Goal: Transaction & Acquisition: Purchase product/service

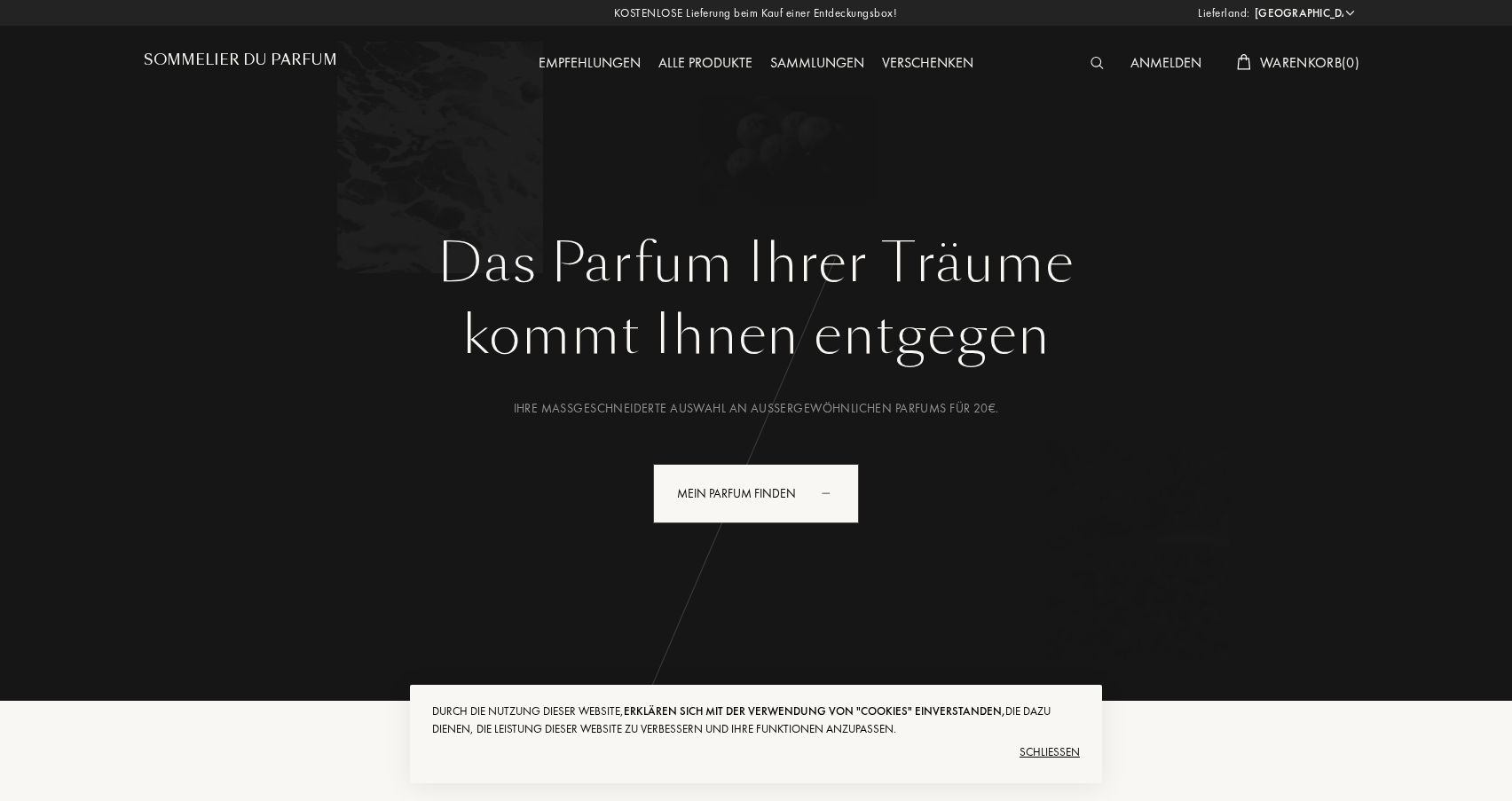
select select "DE"
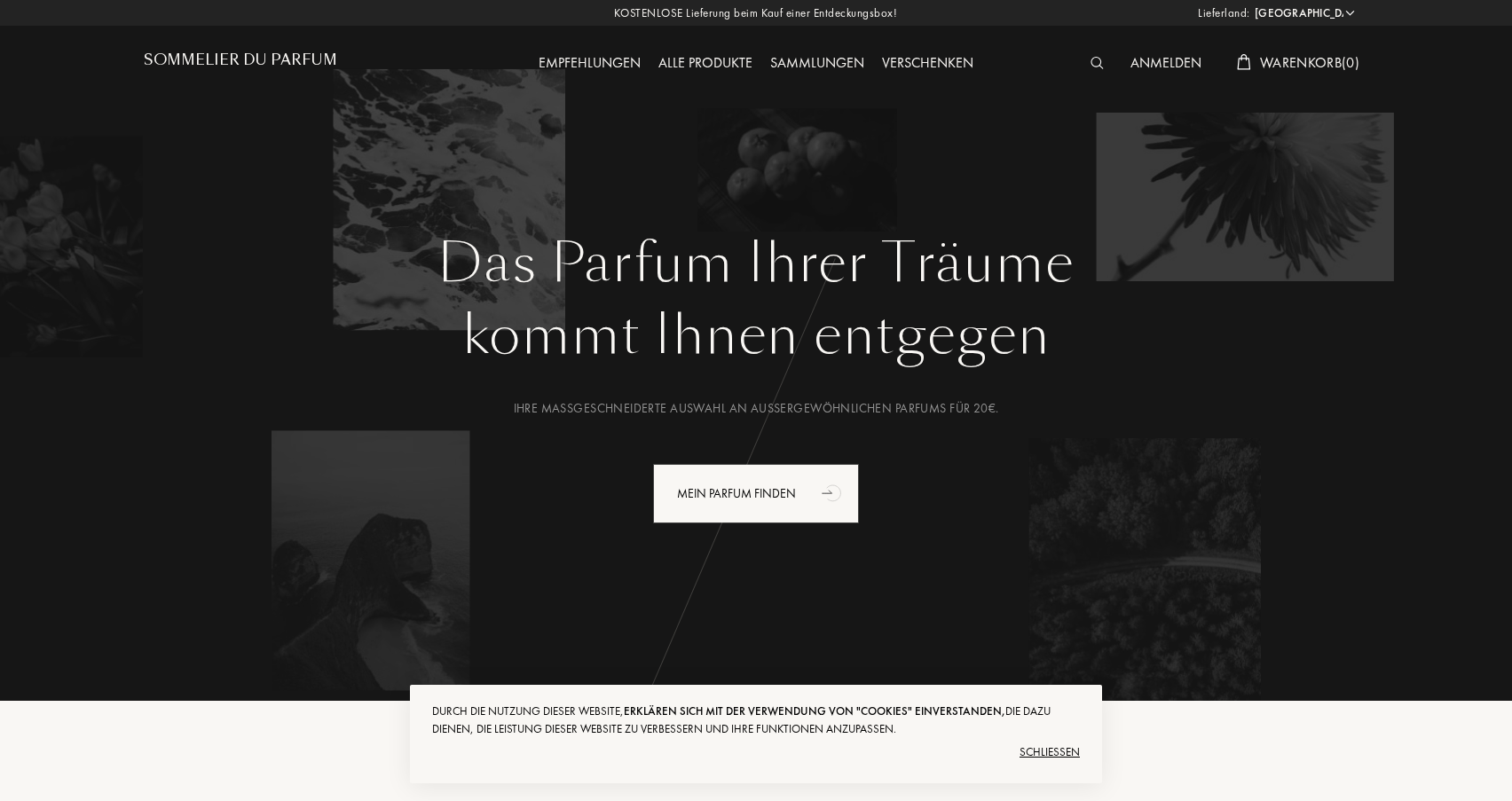
click at [1044, 748] on div "Schließen" at bounding box center [756, 752] width 648 height 28
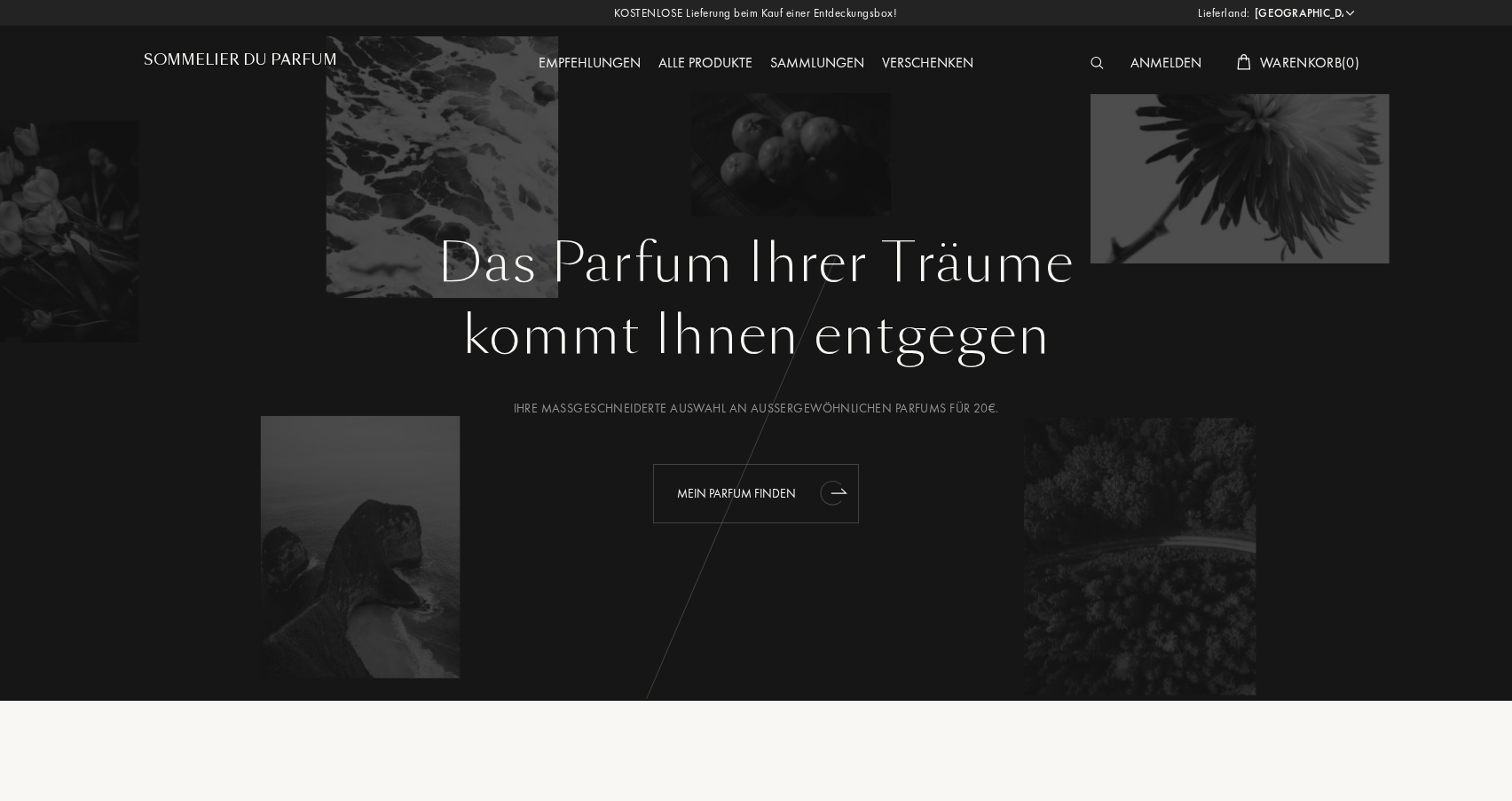
click at [814, 477] on div "Mein Parfum finden" at bounding box center [756, 493] width 206 height 60
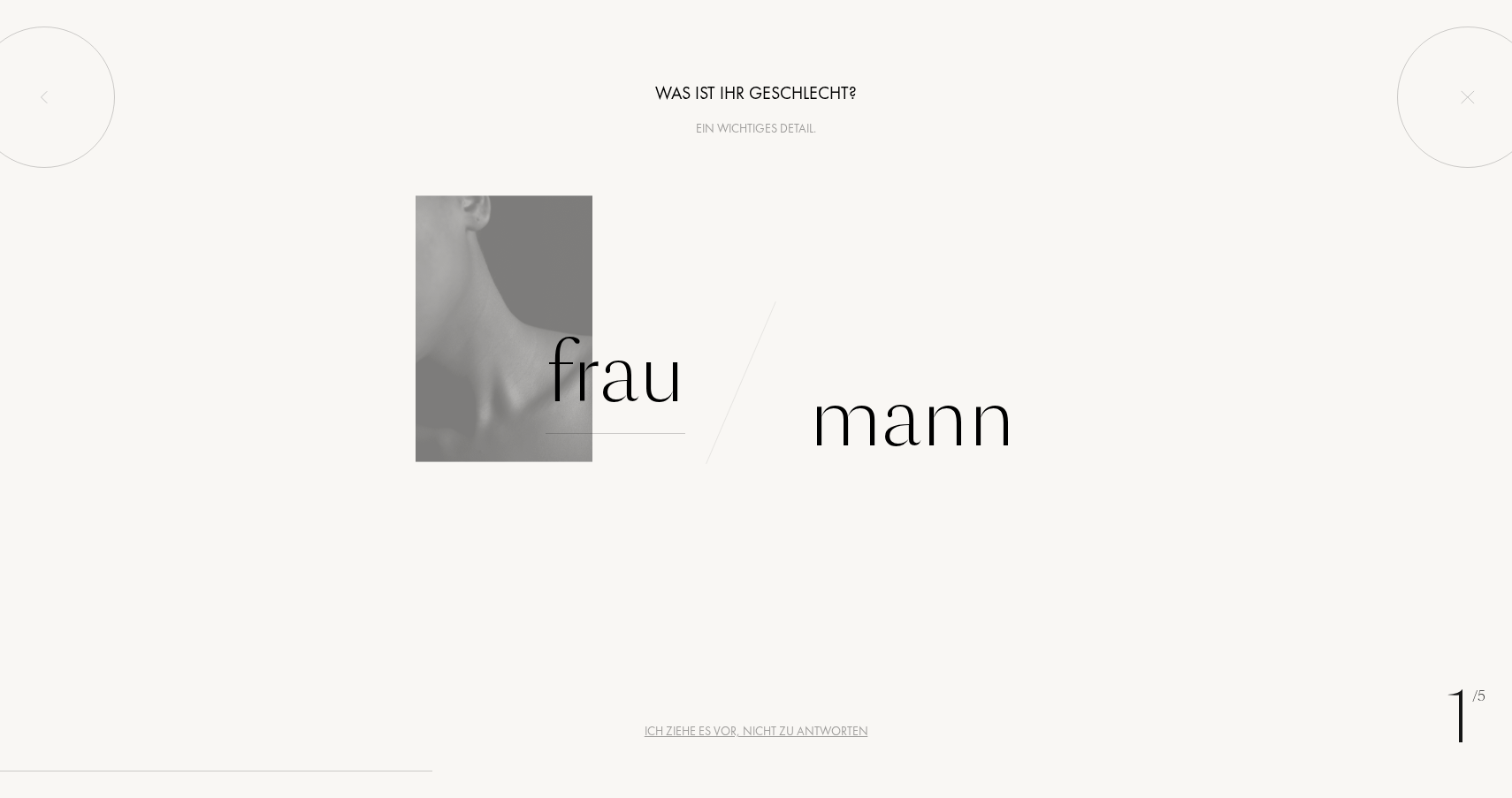
click at [651, 386] on div "Frau" at bounding box center [615, 374] width 140 height 119
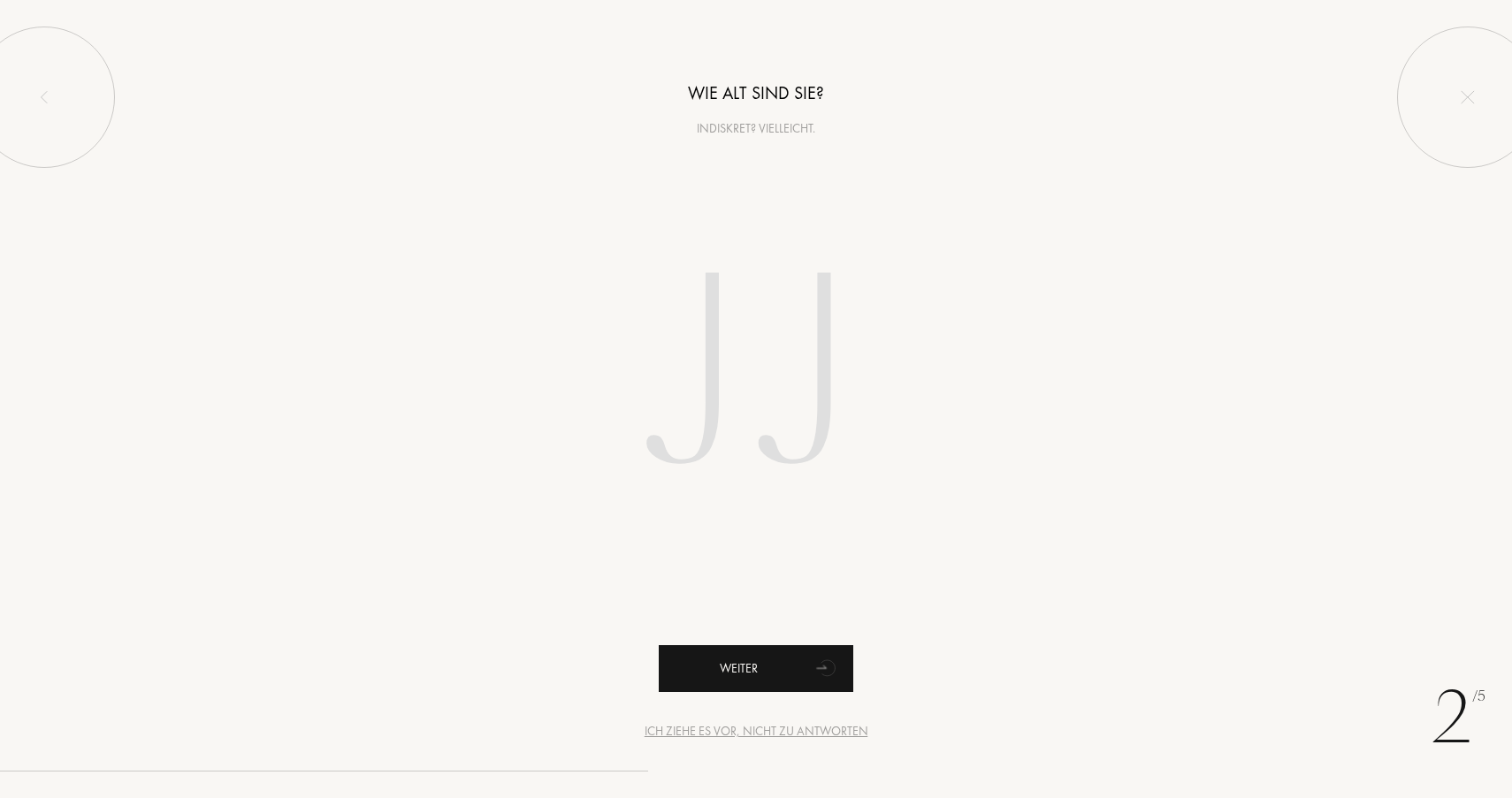
click at [693, 674] on div "Weiter" at bounding box center [755, 669] width 194 height 47
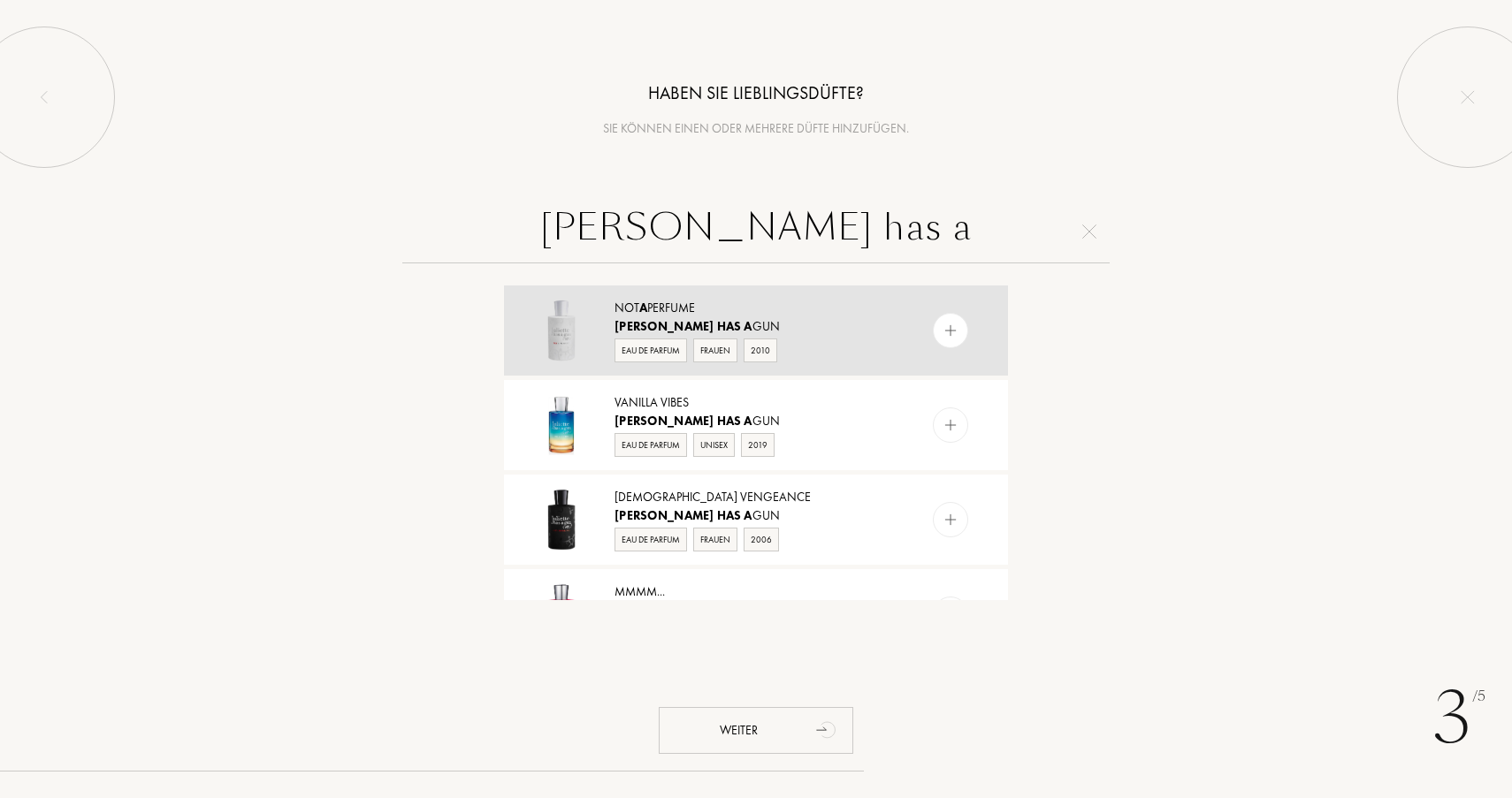
type input "Juliette has a"
click at [951, 330] on img at bounding box center [950, 330] width 17 height 17
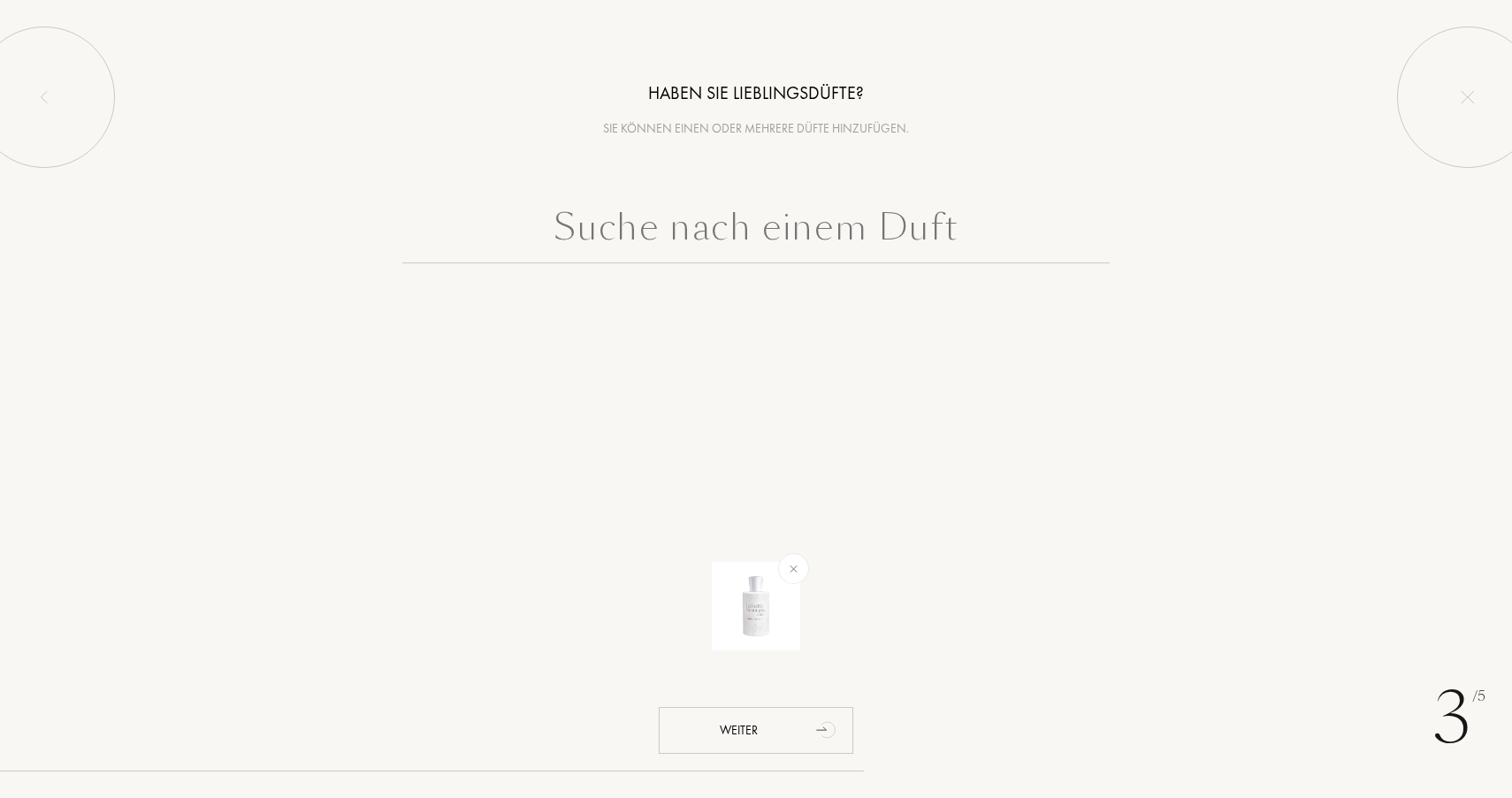
click at [917, 247] on input "text" at bounding box center [756, 231] width 707 height 63
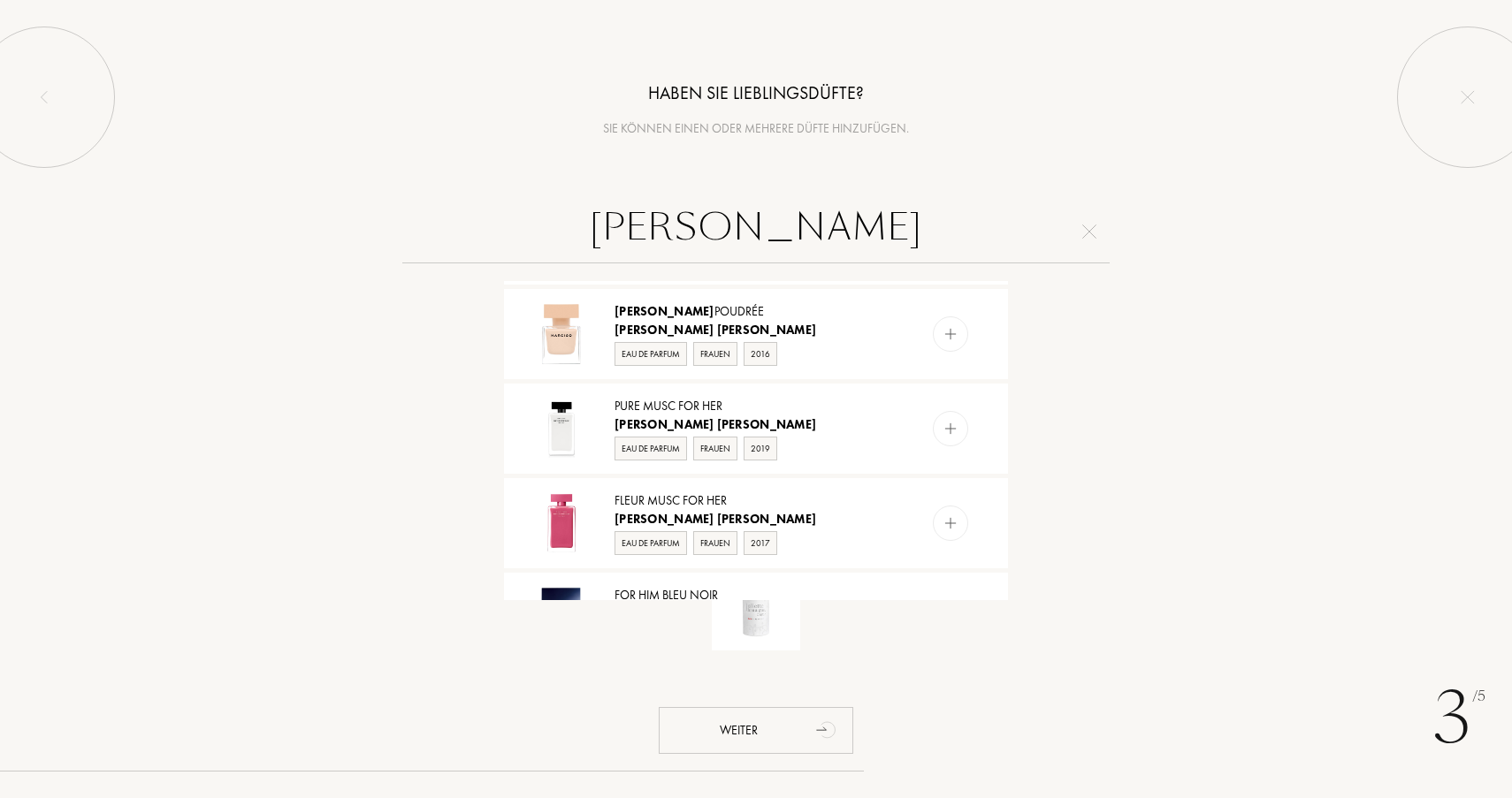
scroll to position [1363, 0]
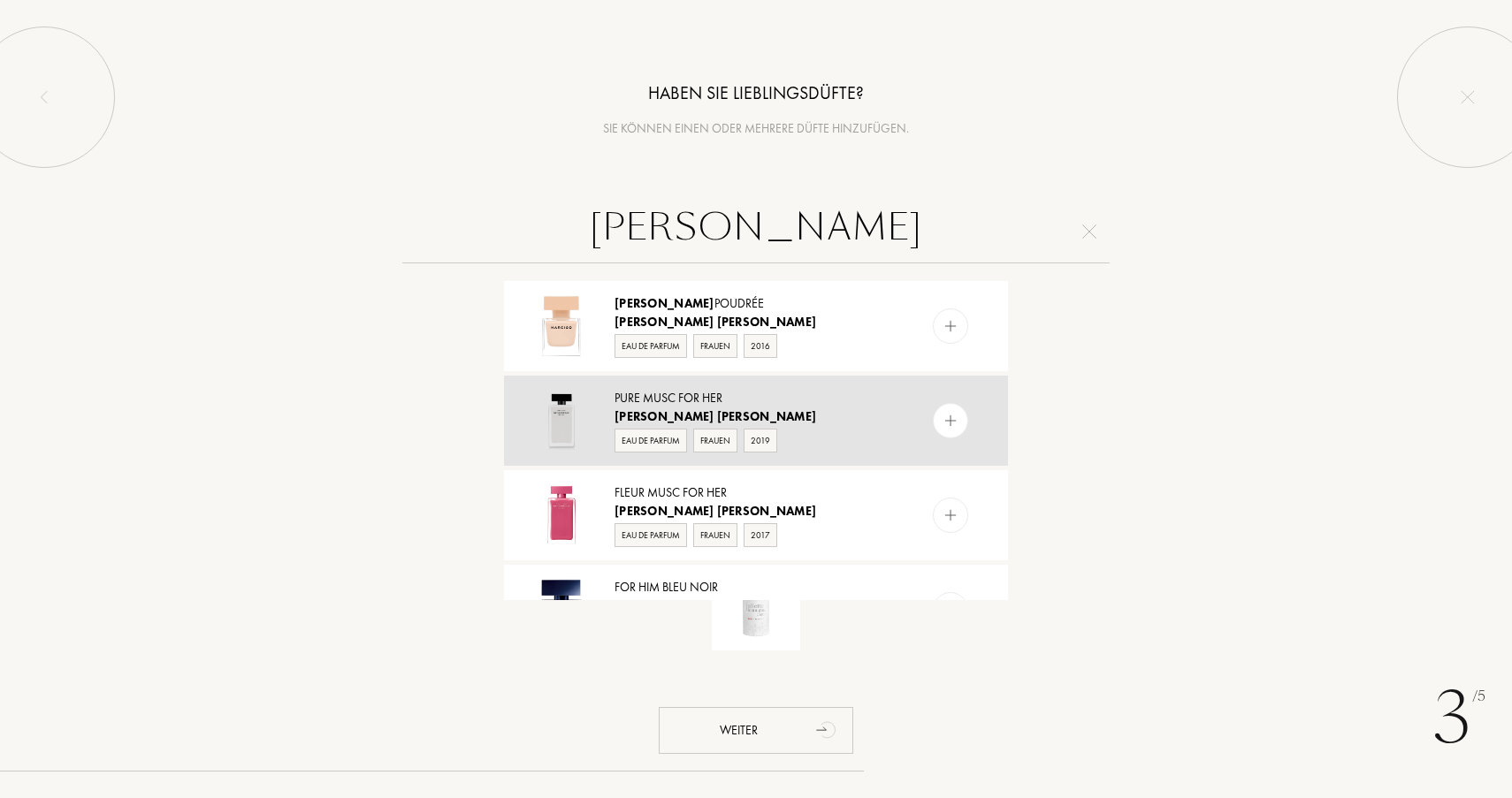
type input "narciso Rodriguez"
click at [927, 376] on div "Pure Musc For Her Narciso Rodriguez Eau de Parfum Frauen 2019" at bounding box center [756, 421] width 504 height 90
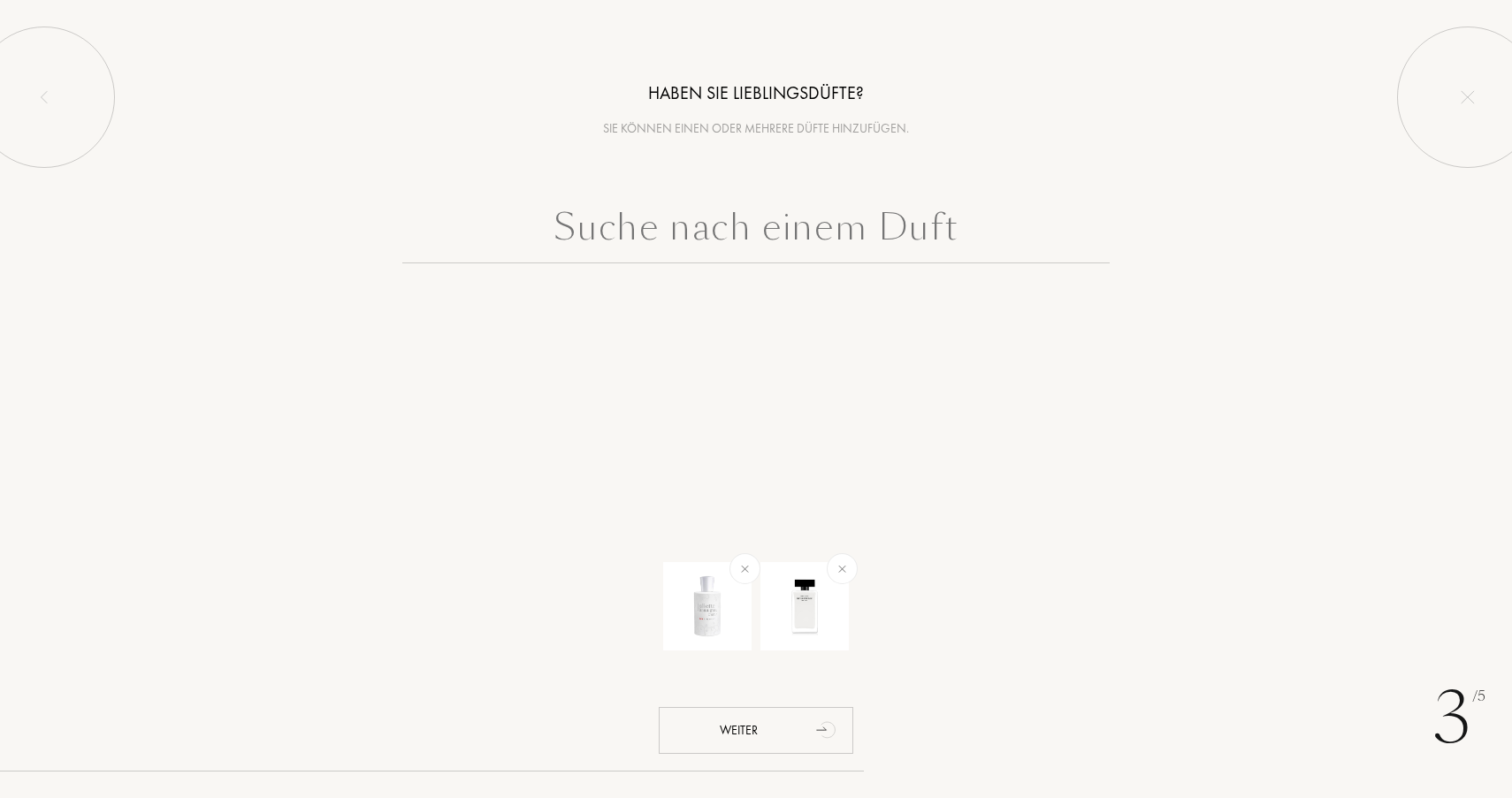
scroll to position [0, 0]
click at [912, 219] on input "text" at bounding box center [756, 231] width 707 height 63
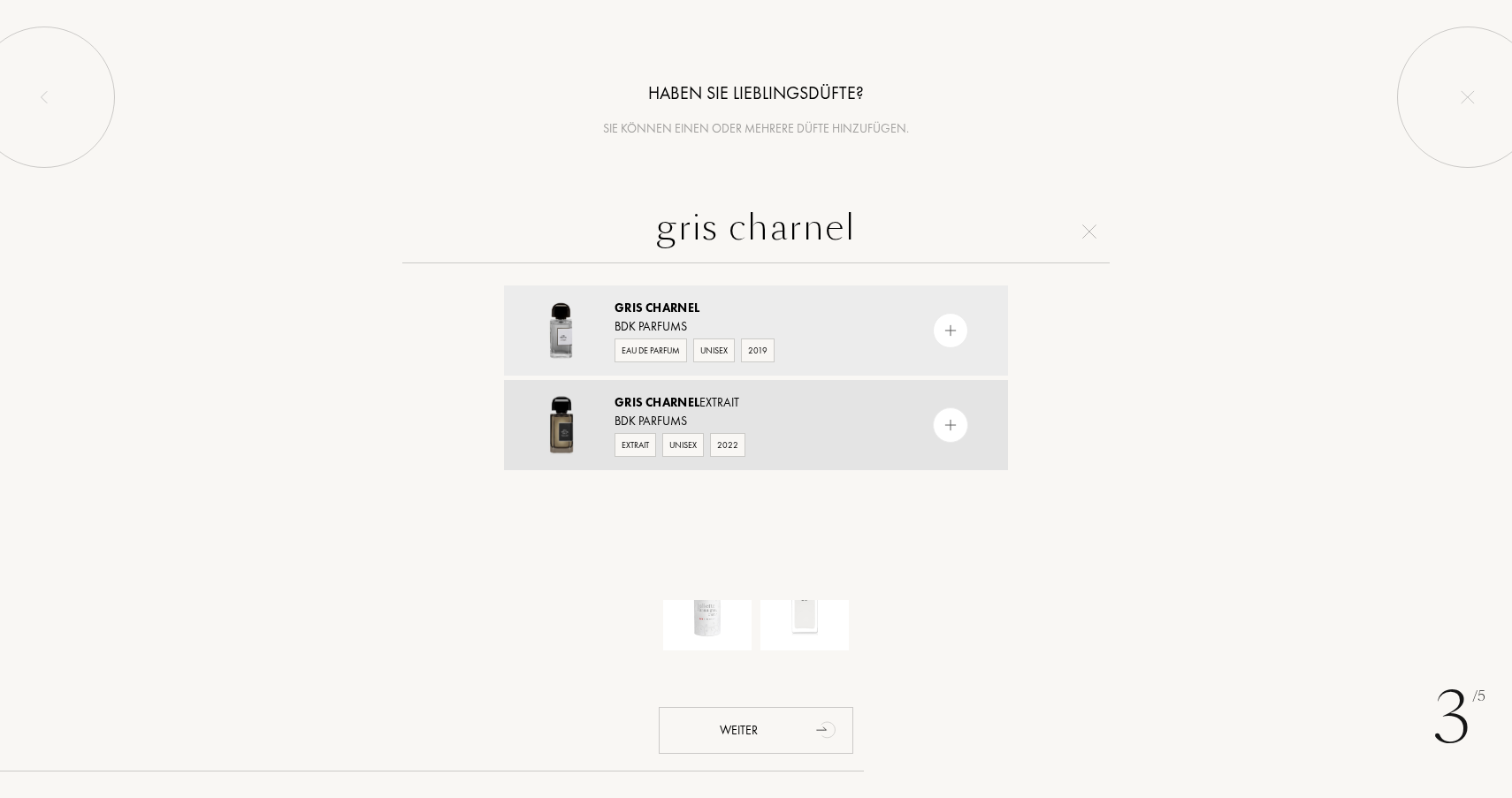
type input "gris charnel"
click at [955, 418] on img at bounding box center [950, 425] width 17 height 17
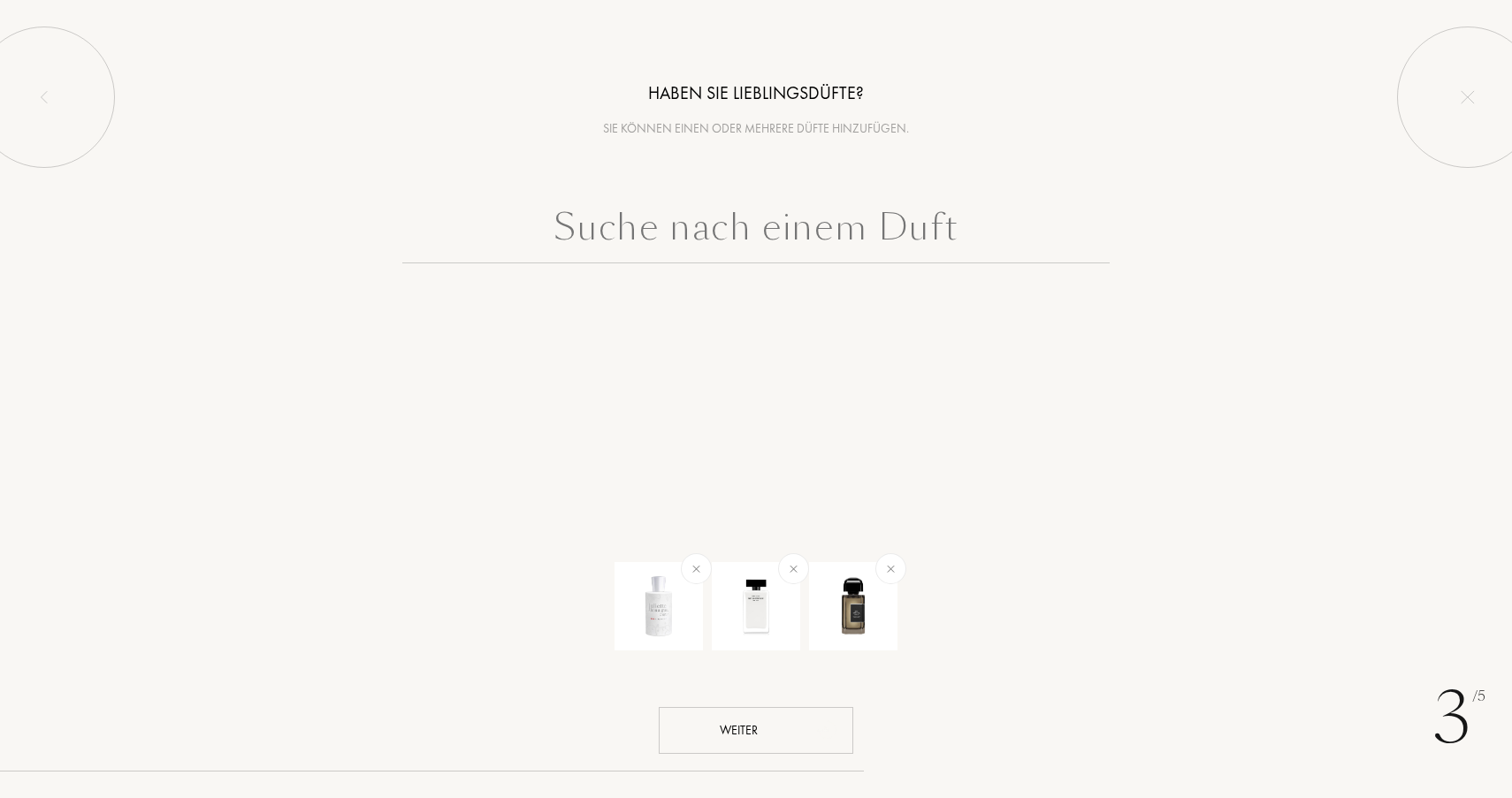
click at [814, 714] on icon "animation" at bounding box center [827, 730] width 35 height 35
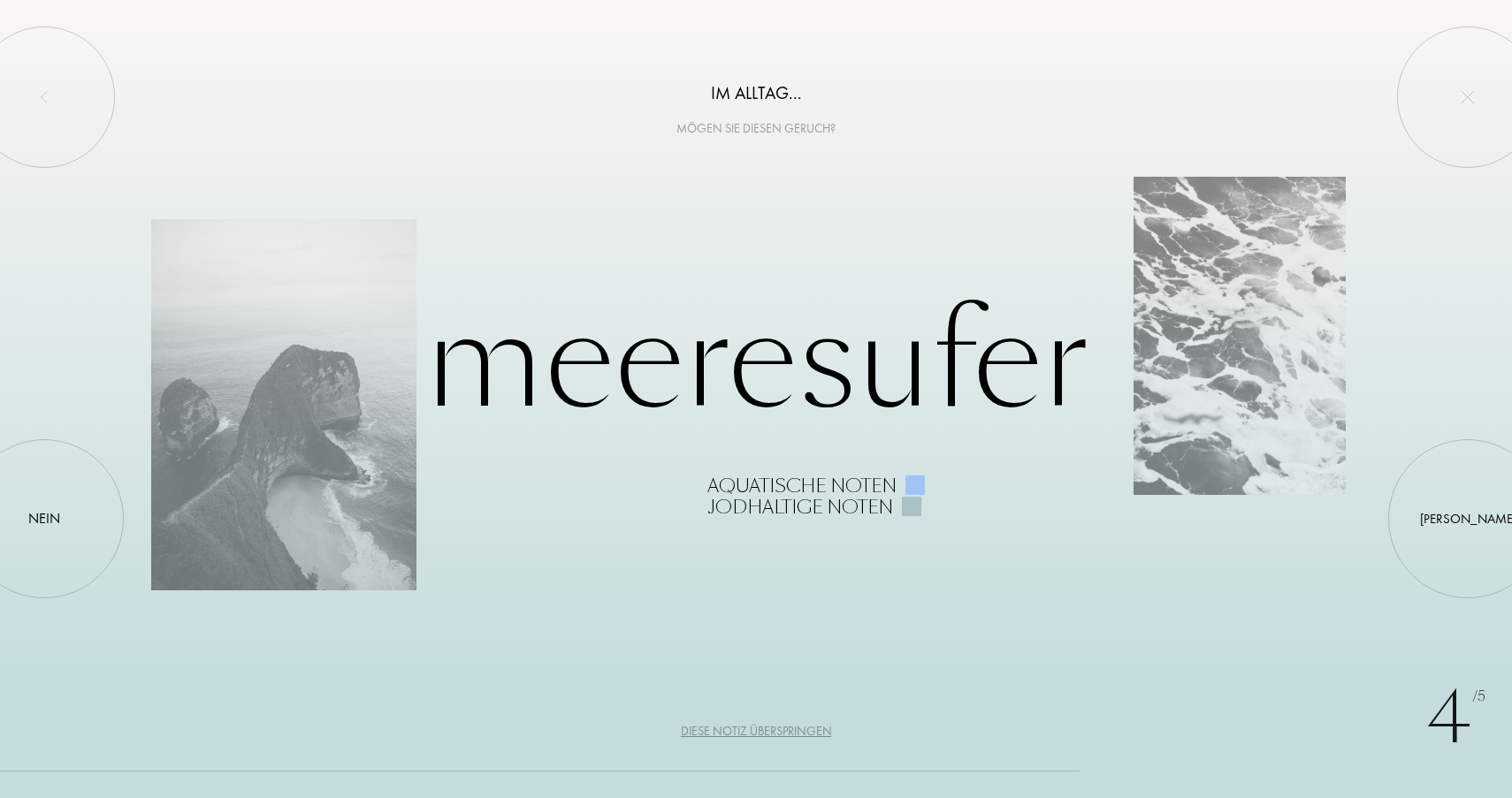
click at [799, 735] on div "Diese Notiz überspringen" at bounding box center [756, 732] width 151 height 19
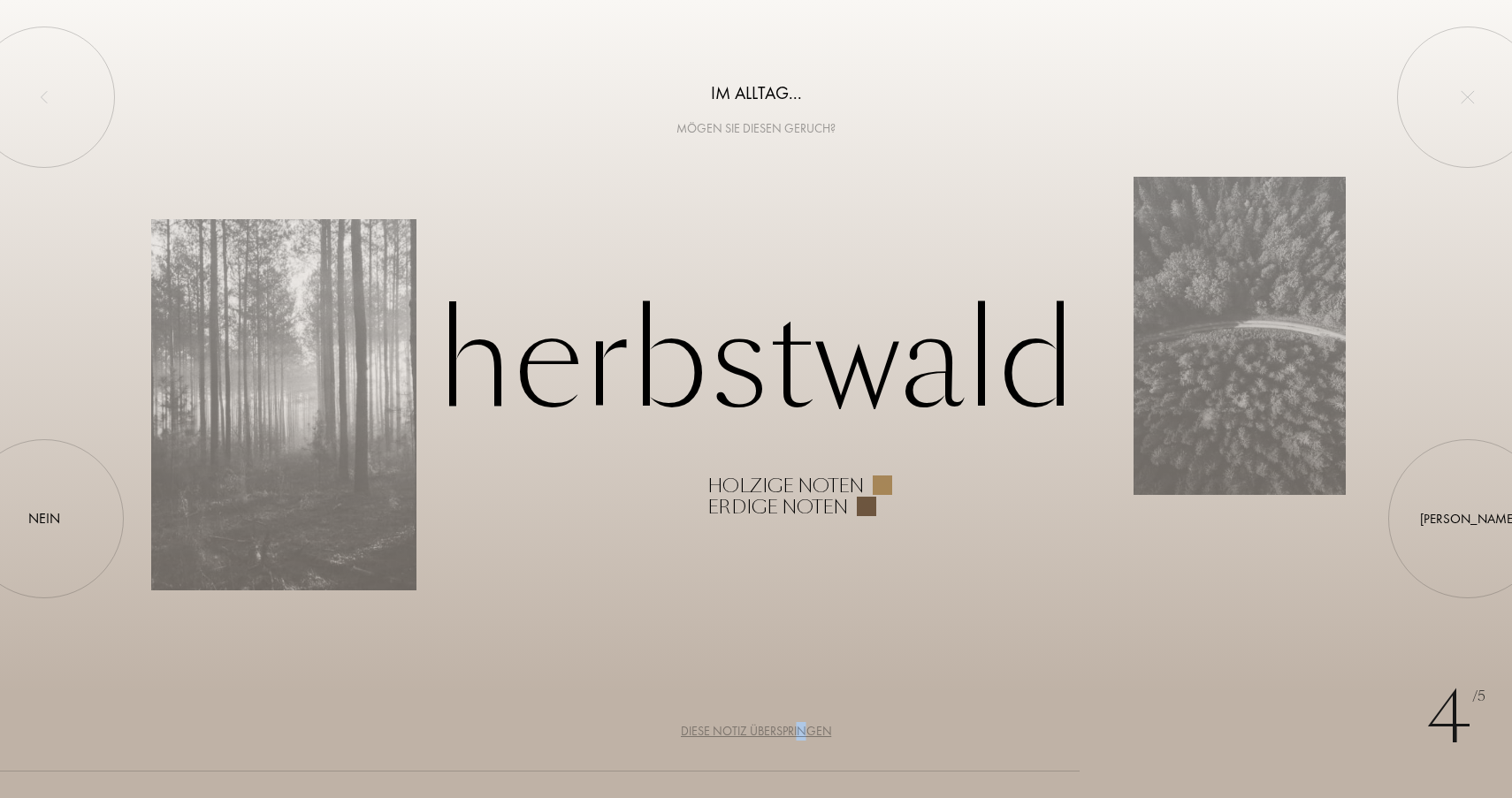
click at [803, 729] on div "Diese Notiz überspringen" at bounding box center [756, 732] width 151 height 19
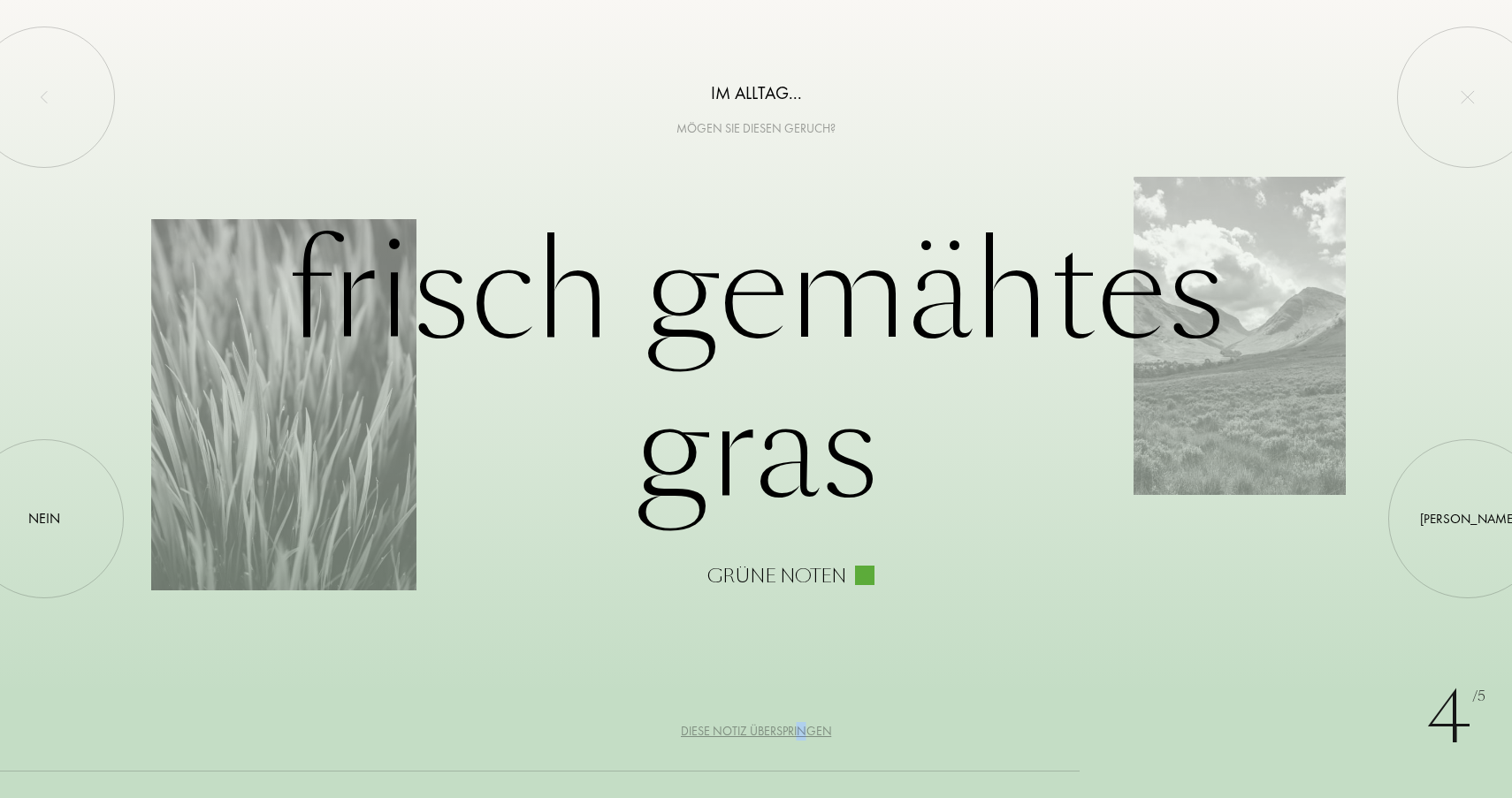
click at [803, 729] on div "Diese Notiz überspringen" at bounding box center [756, 732] width 151 height 19
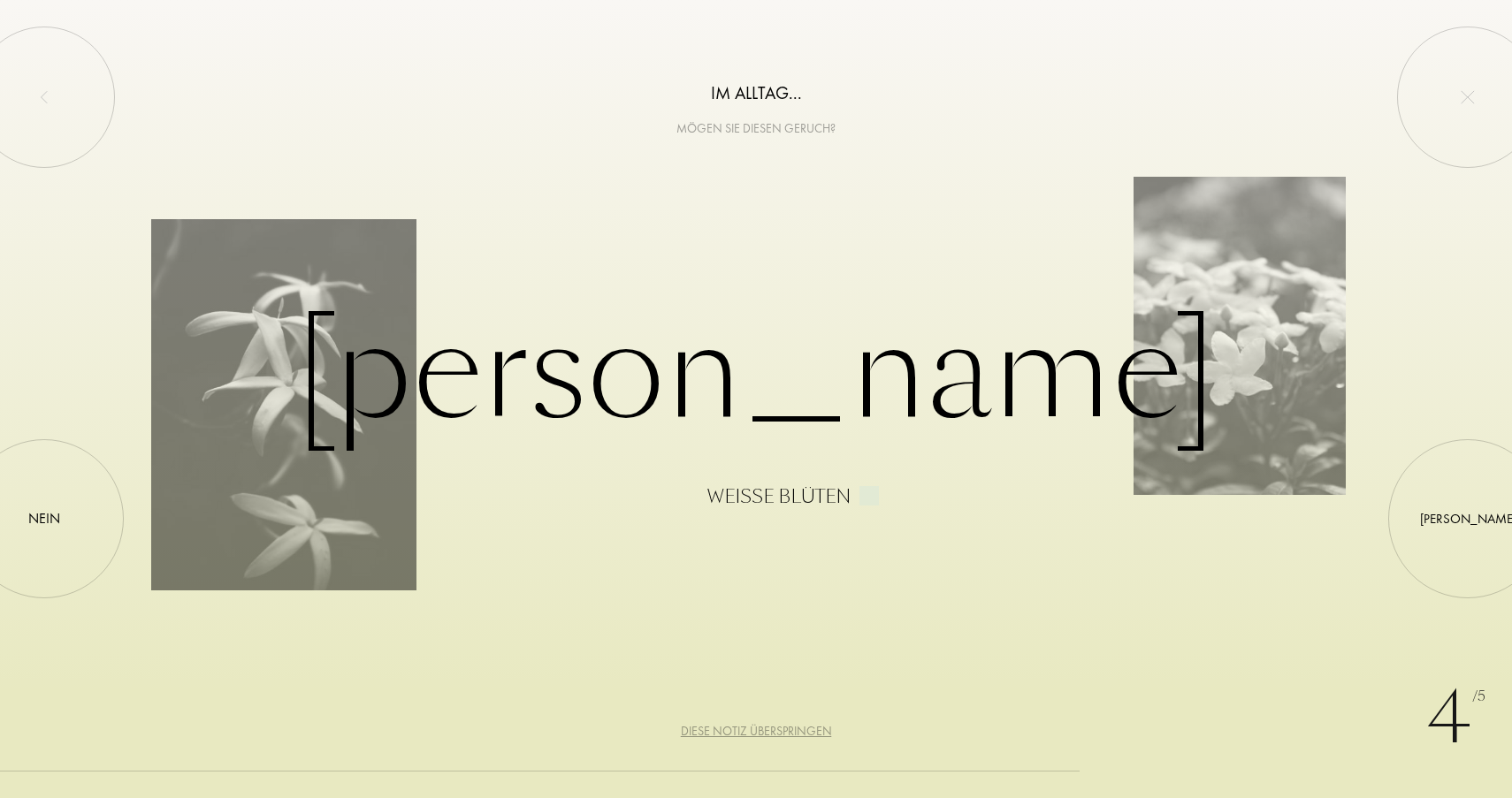
click at [803, 729] on div "Diese Notiz überspringen" at bounding box center [756, 732] width 151 height 19
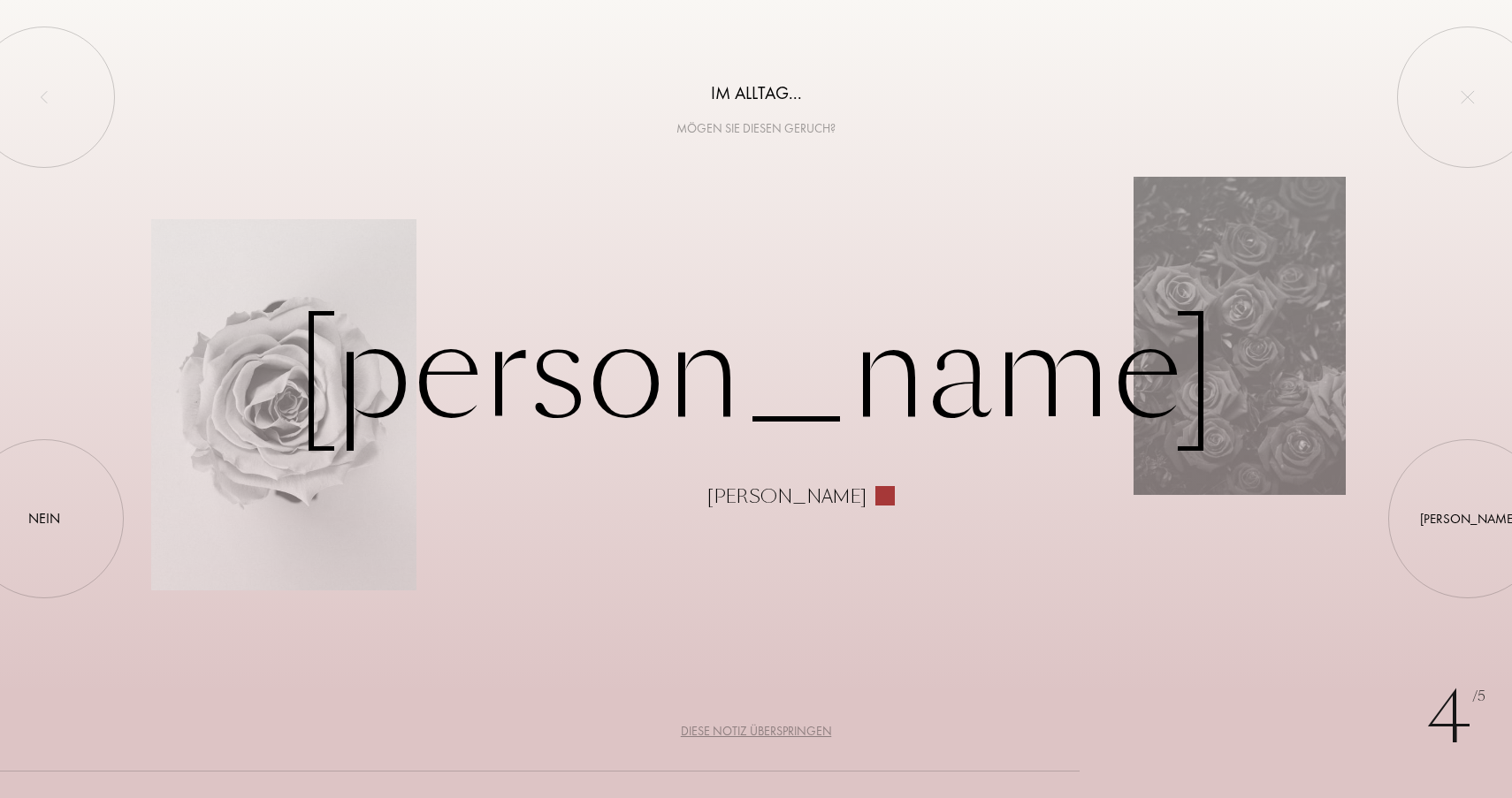
click at [803, 729] on div "Diese Notiz überspringen" at bounding box center [756, 732] width 151 height 19
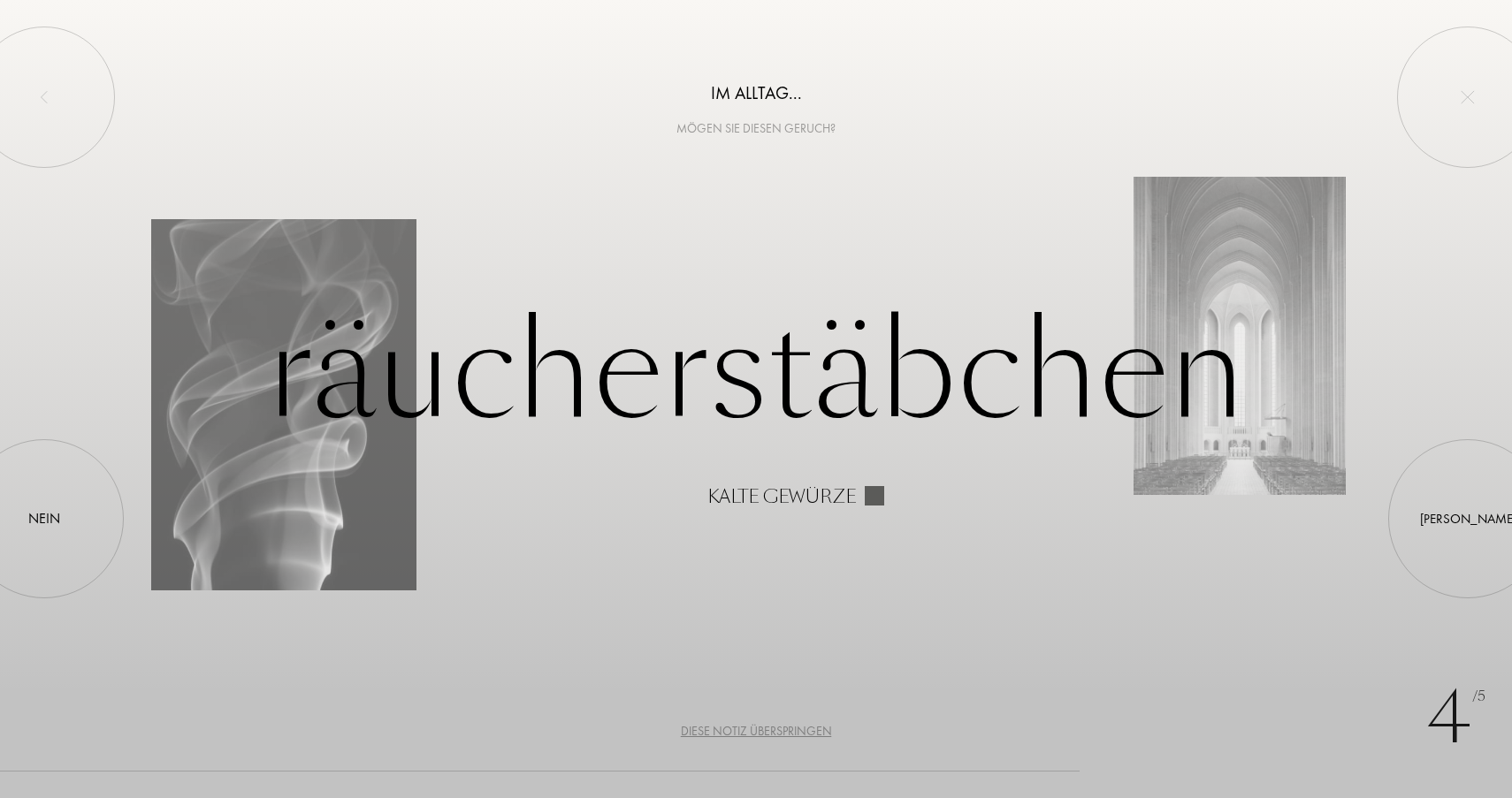
click at [803, 729] on div "Diese Notiz überspringen" at bounding box center [756, 732] width 151 height 19
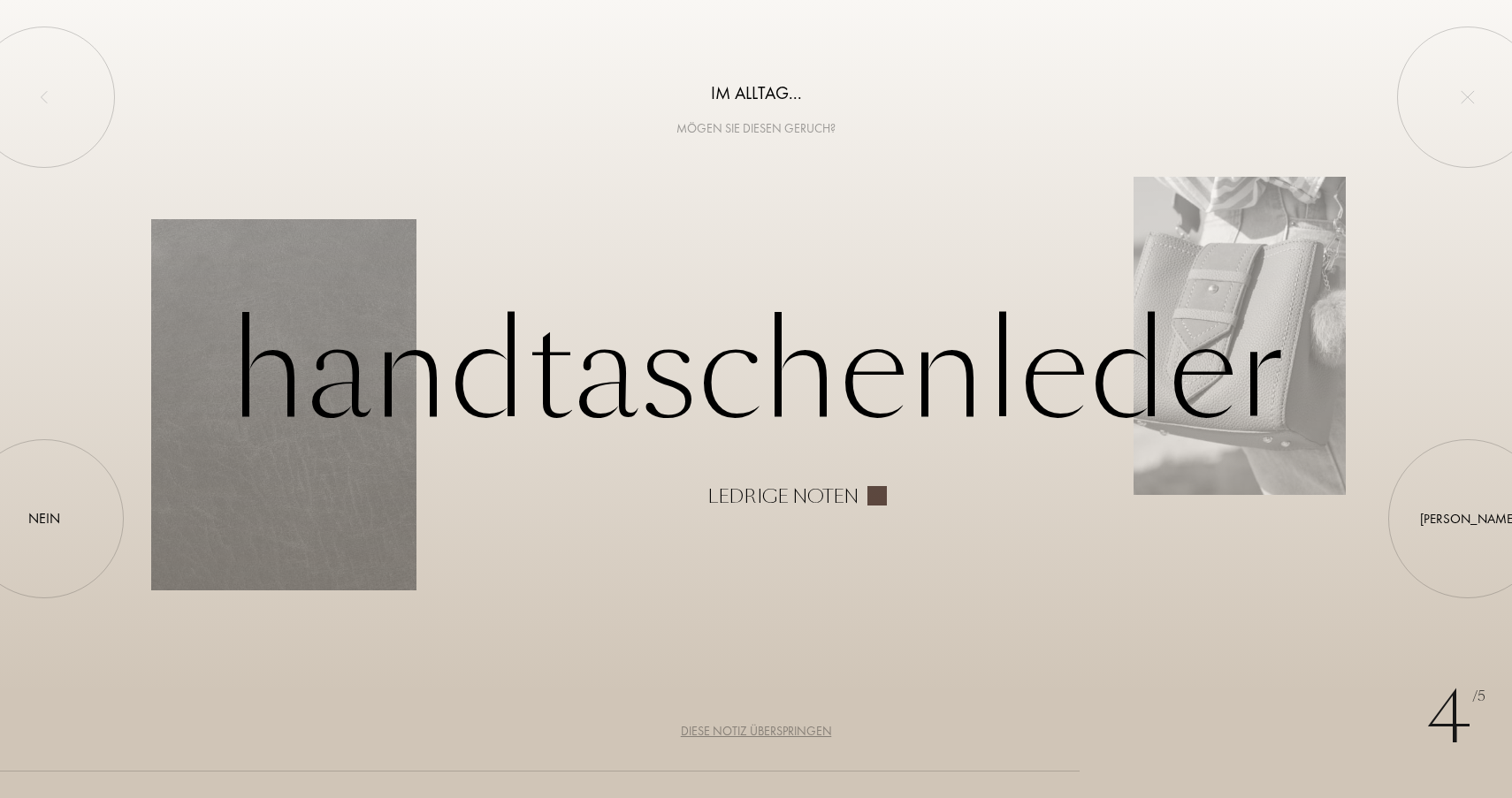
click at [803, 729] on div "Diese Notiz überspringen" at bounding box center [756, 732] width 151 height 19
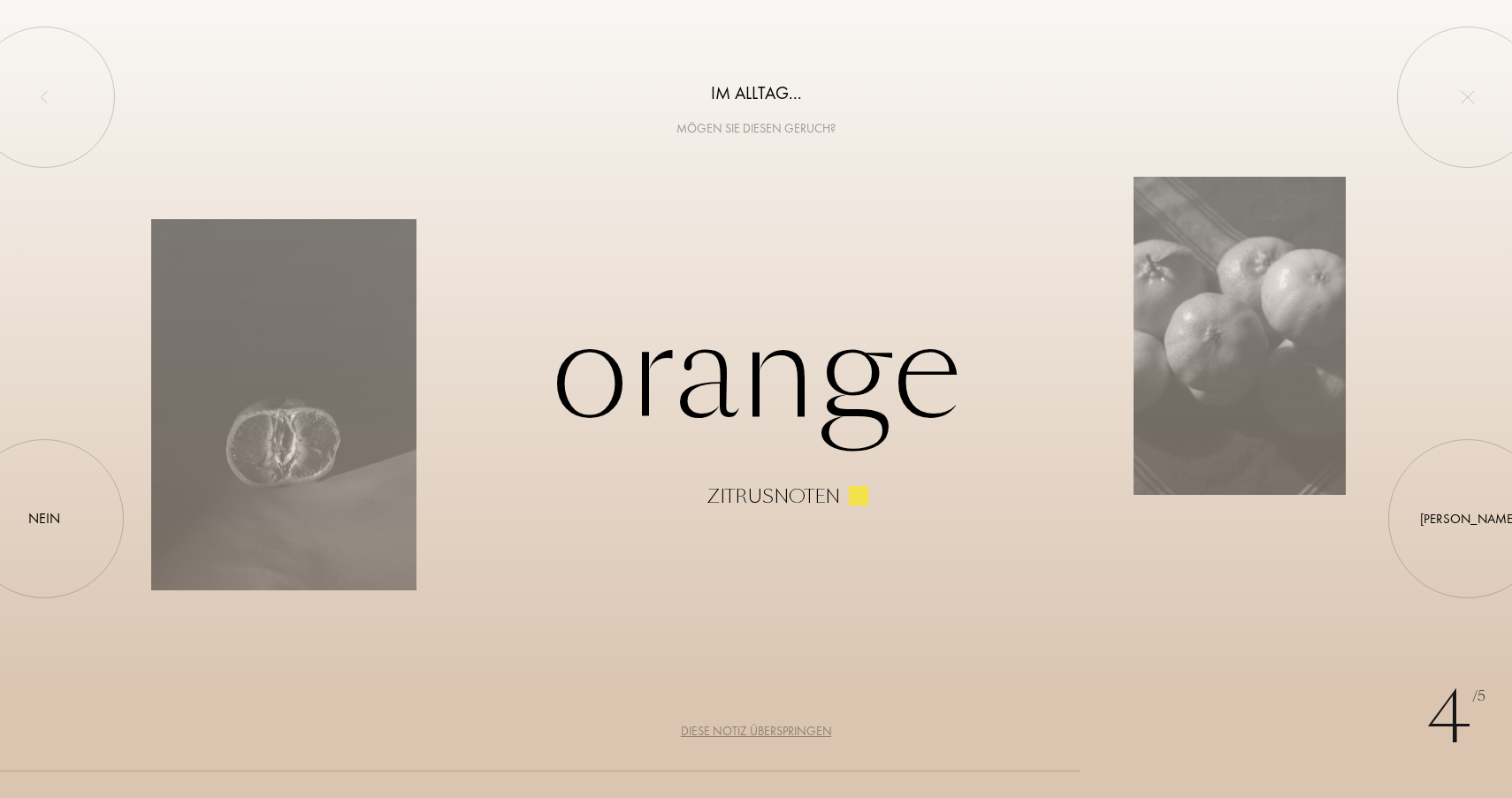
click at [803, 729] on div "Diese Notiz überspringen" at bounding box center [756, 732] width 151 height 19
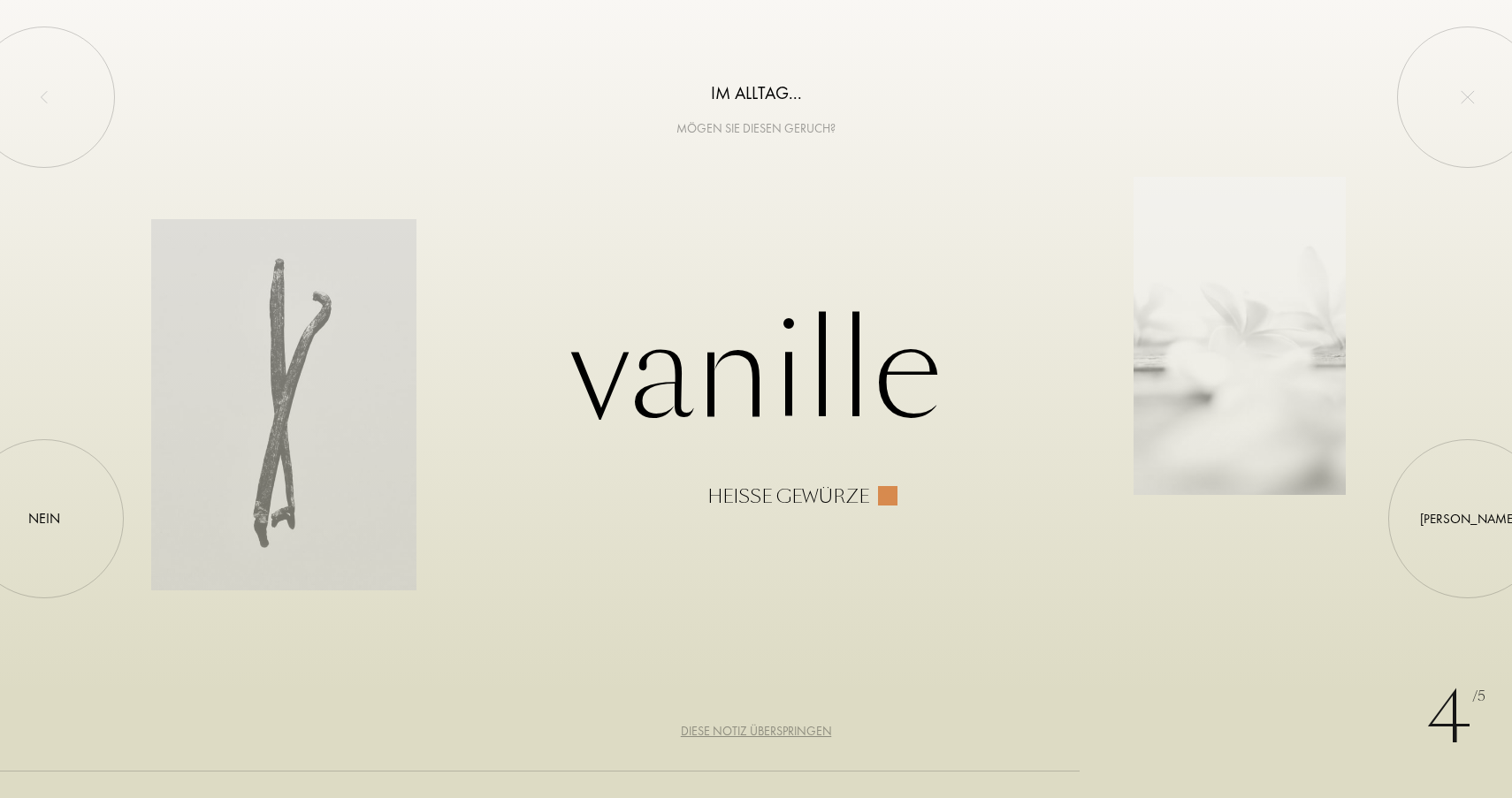
click at [803, 729] on div "Diese Notiz überspringen" at bounding box center [756, 732] width 151 height 19
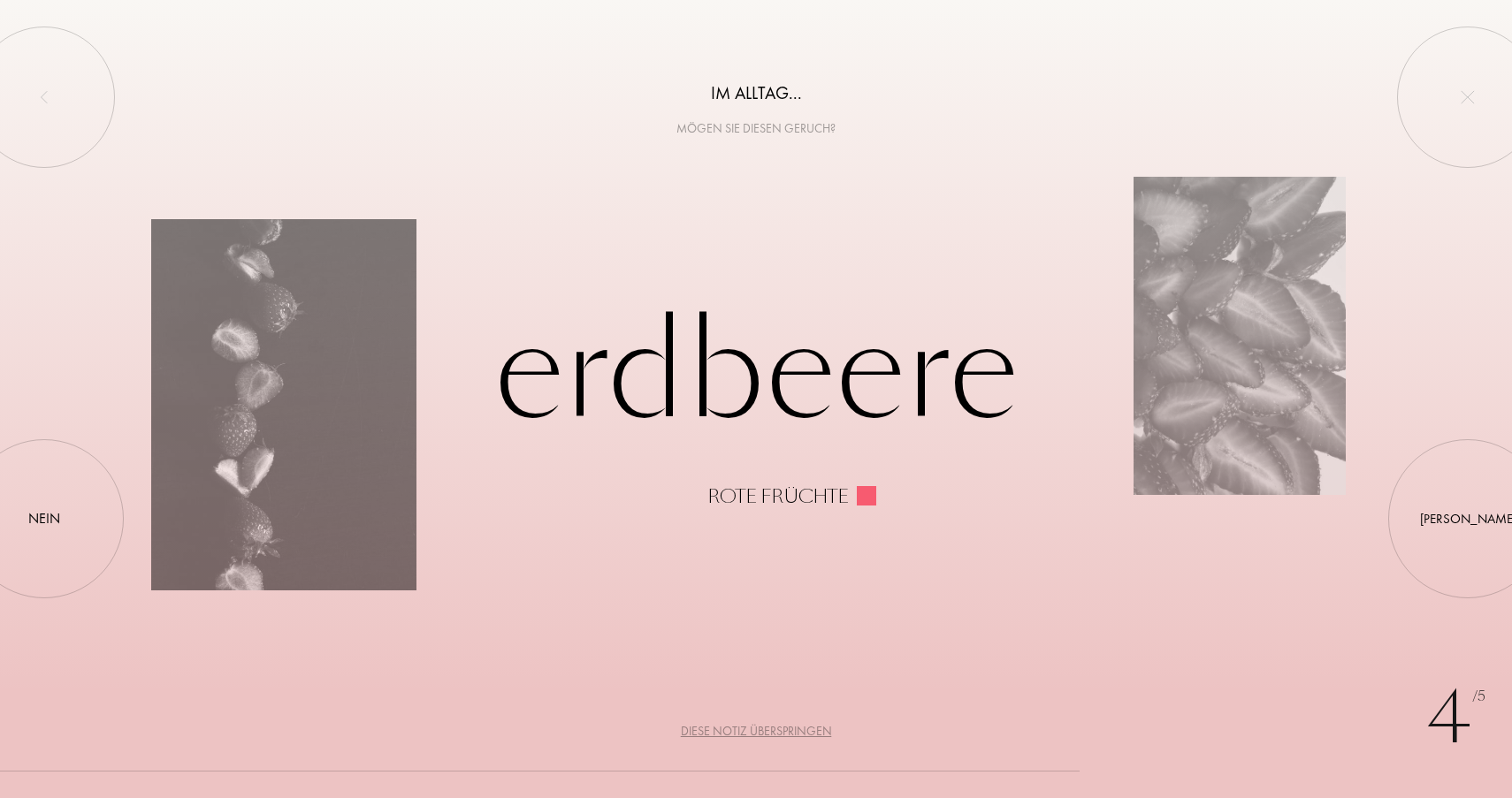
click at [803, 729] on div "Diese Notiz überspringen" at bounding box center [756, 732] width 151 height 19
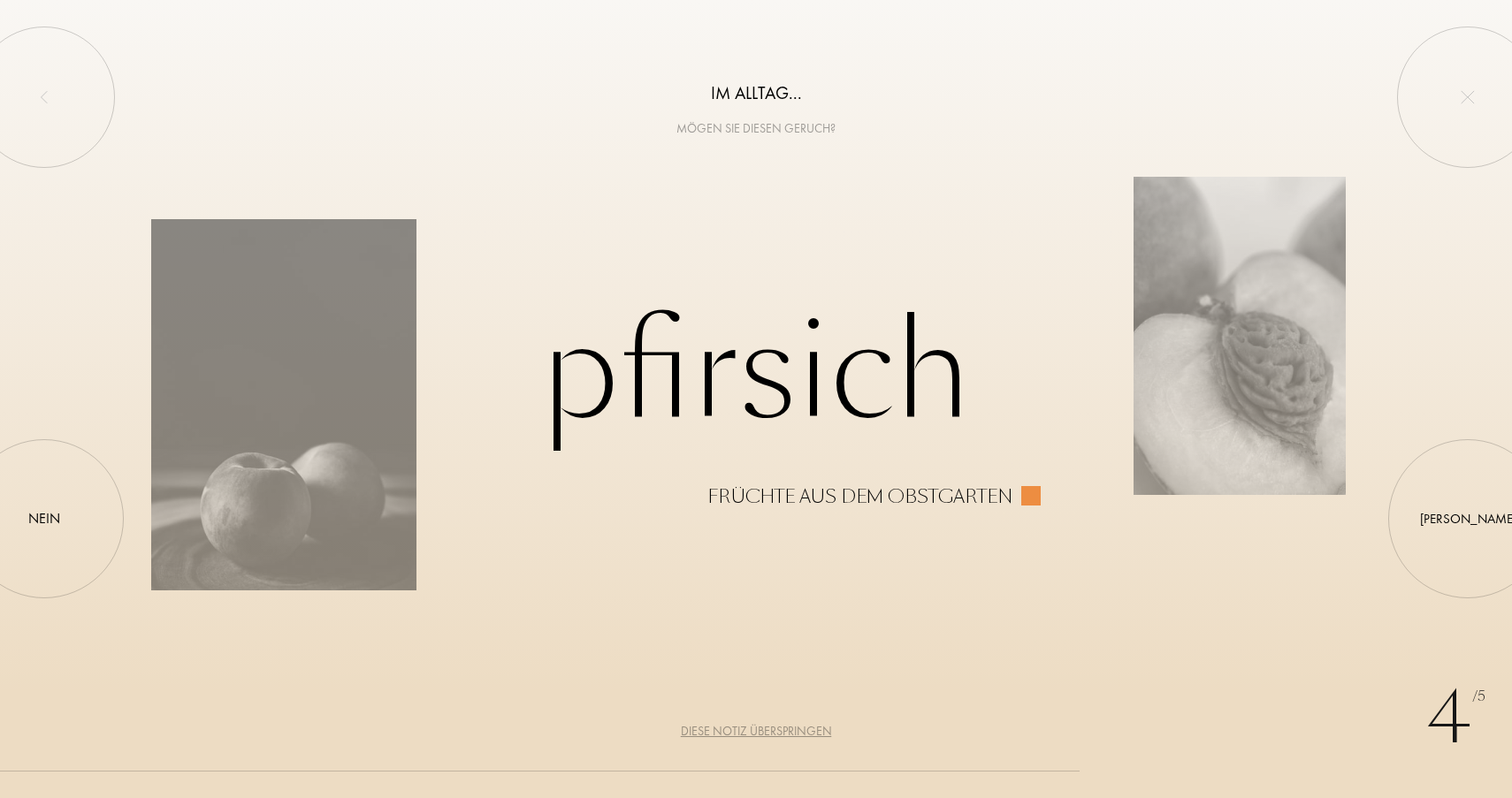
click at [803, 729] on div "Diese Notiz überspringen" at bounding box center [756, 732] width 151 height 19
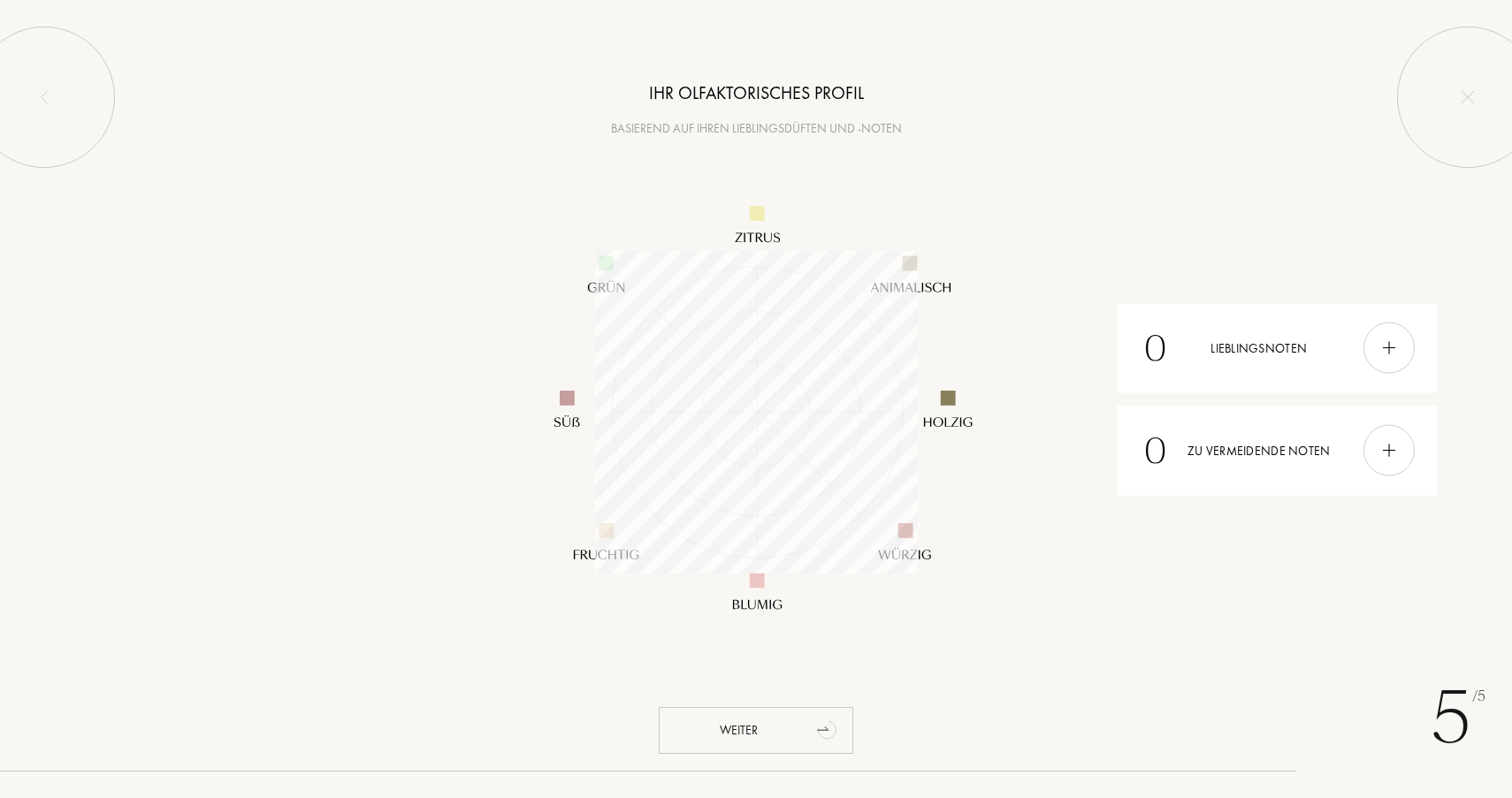
click at [747, 724] on div "Weiter" at bounding box center [755, 731] width 194 height 47
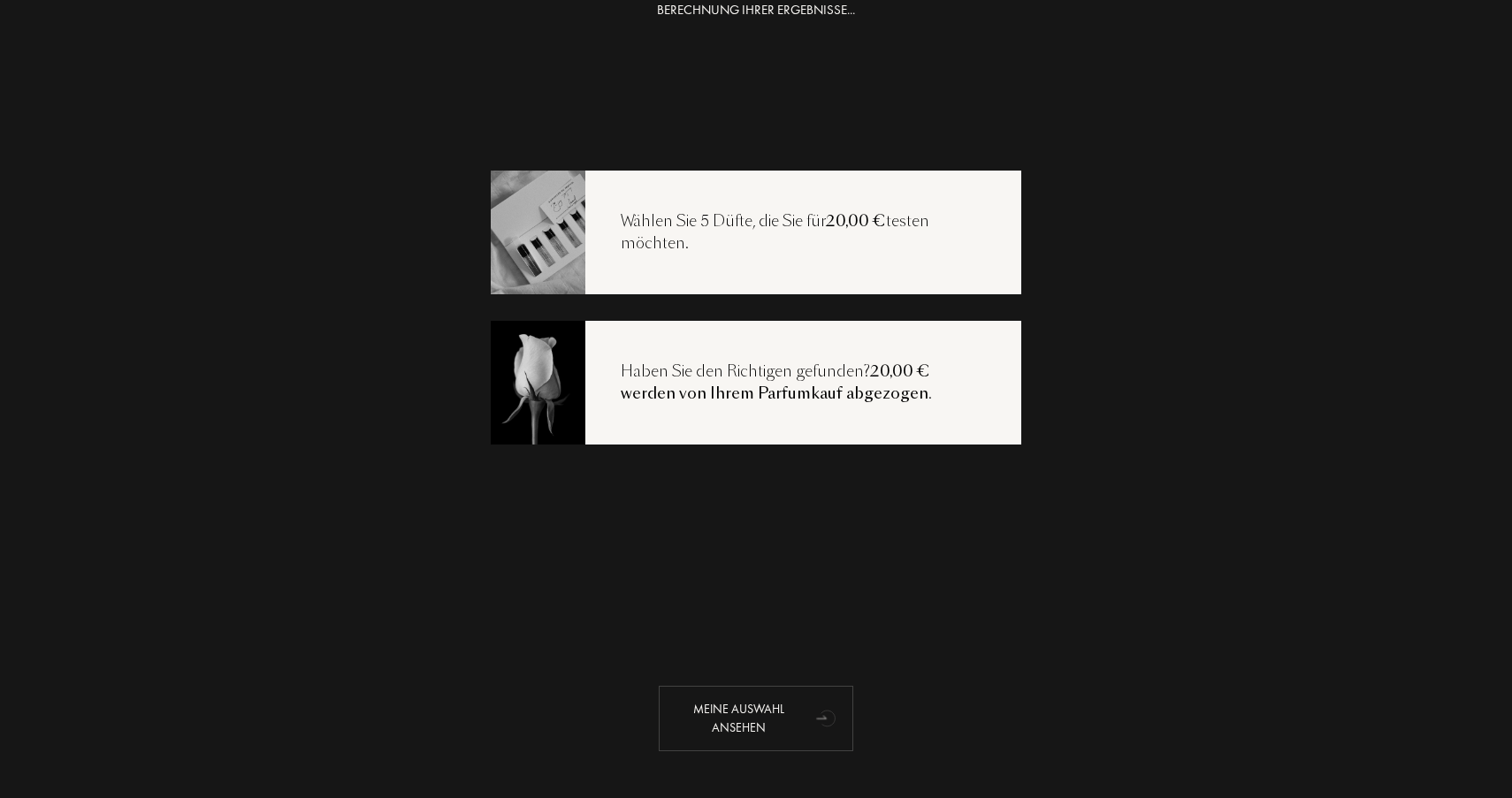
scroll to position [35, 0]
click at [802, 714] on div "Meine Auswahl ansehen" at bounding box center [755, 718] width 194 height 65
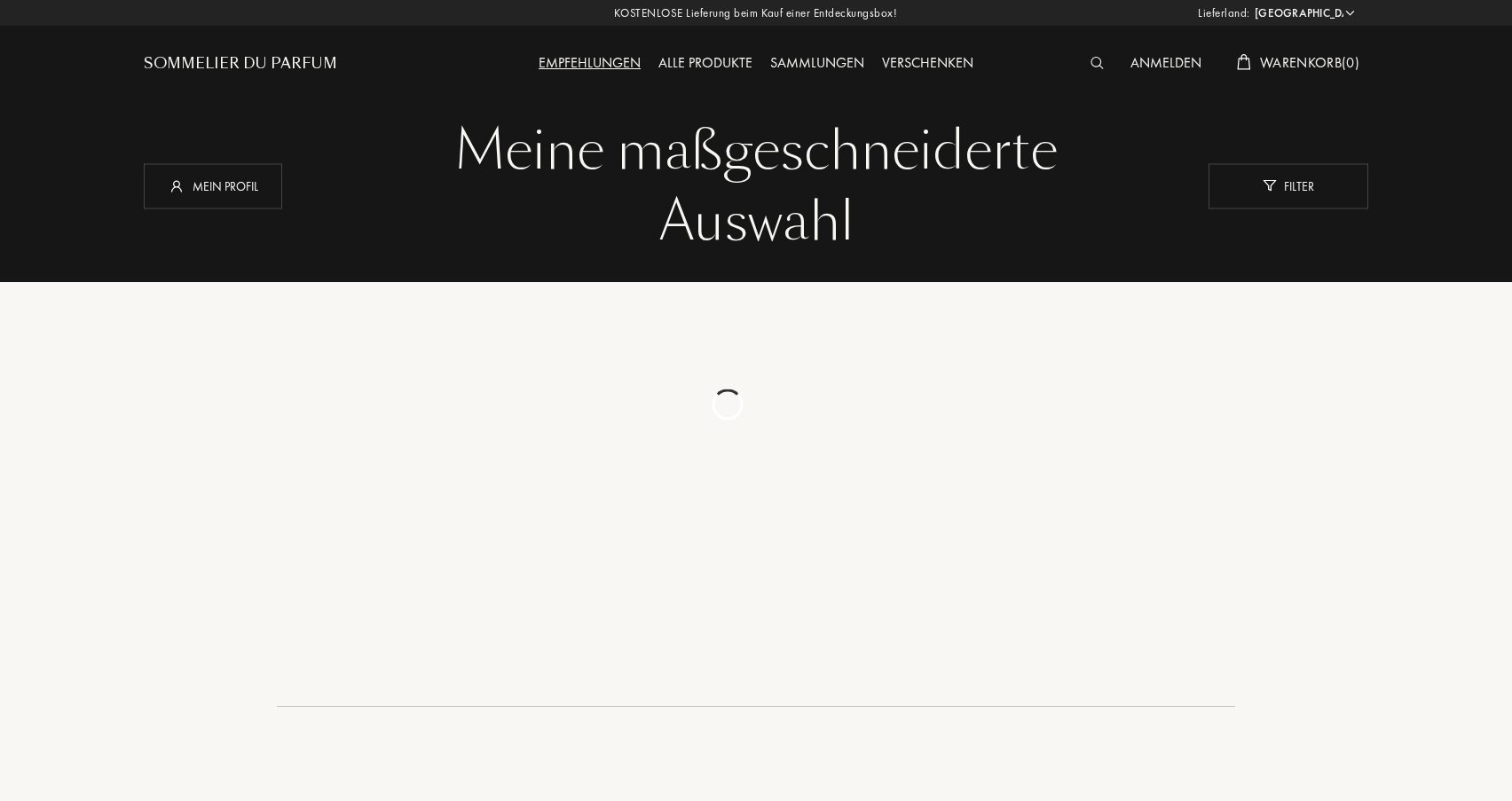
select select "DE"
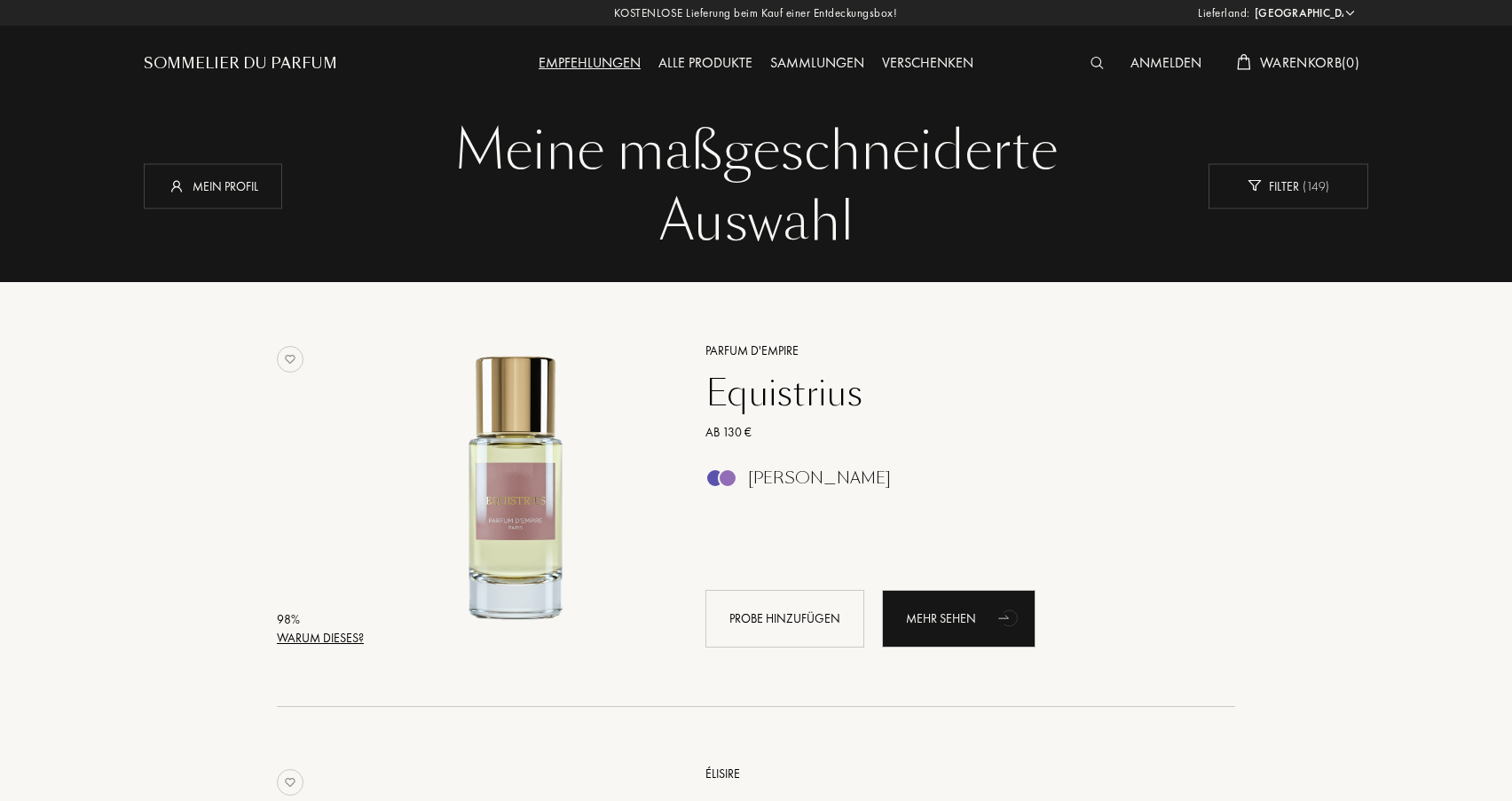
click at [319, 638] on div "Warum dieses?" at bounding box center [319, 638] width 87 height 19
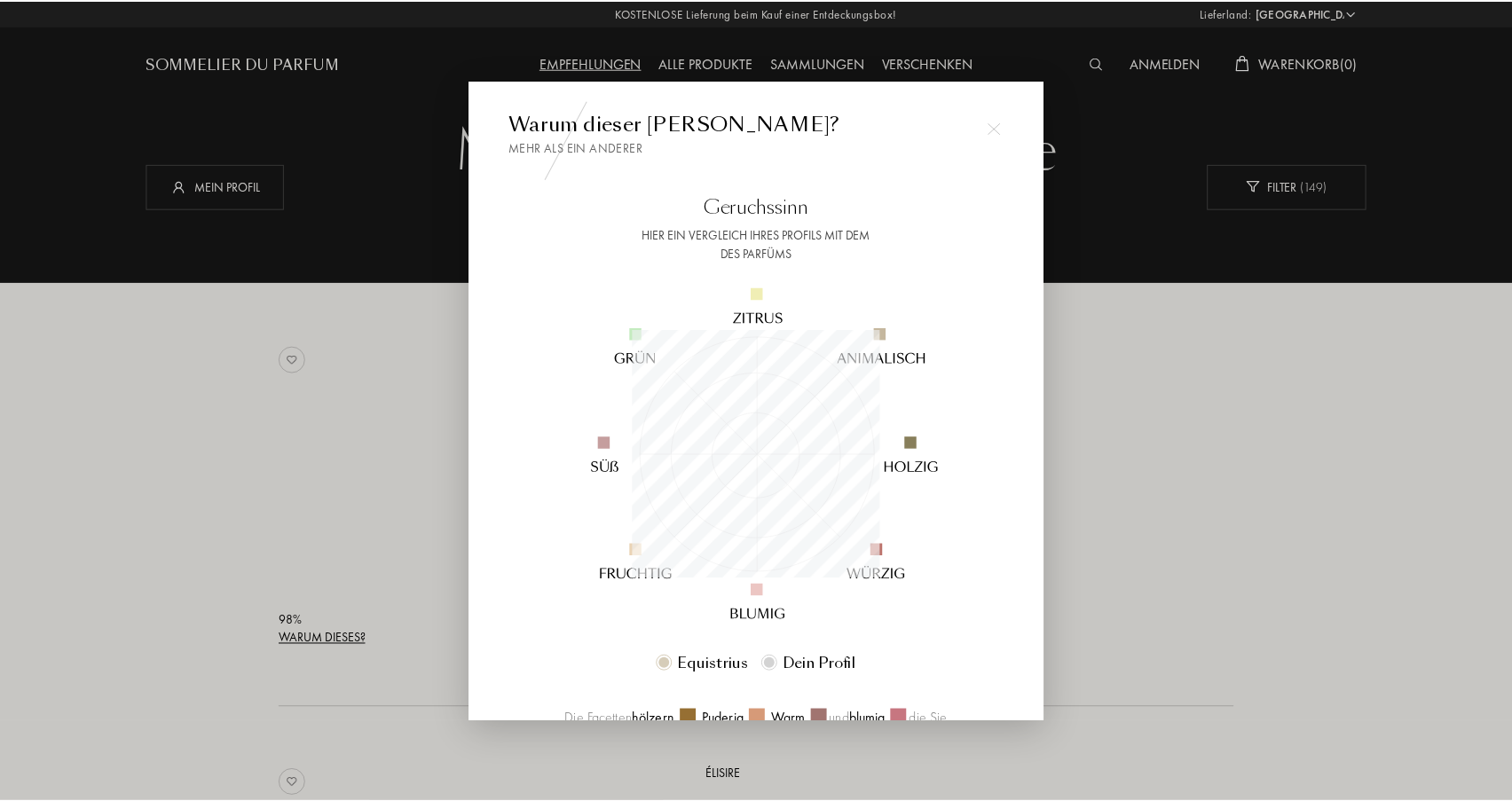
scroll to position [248, 248]
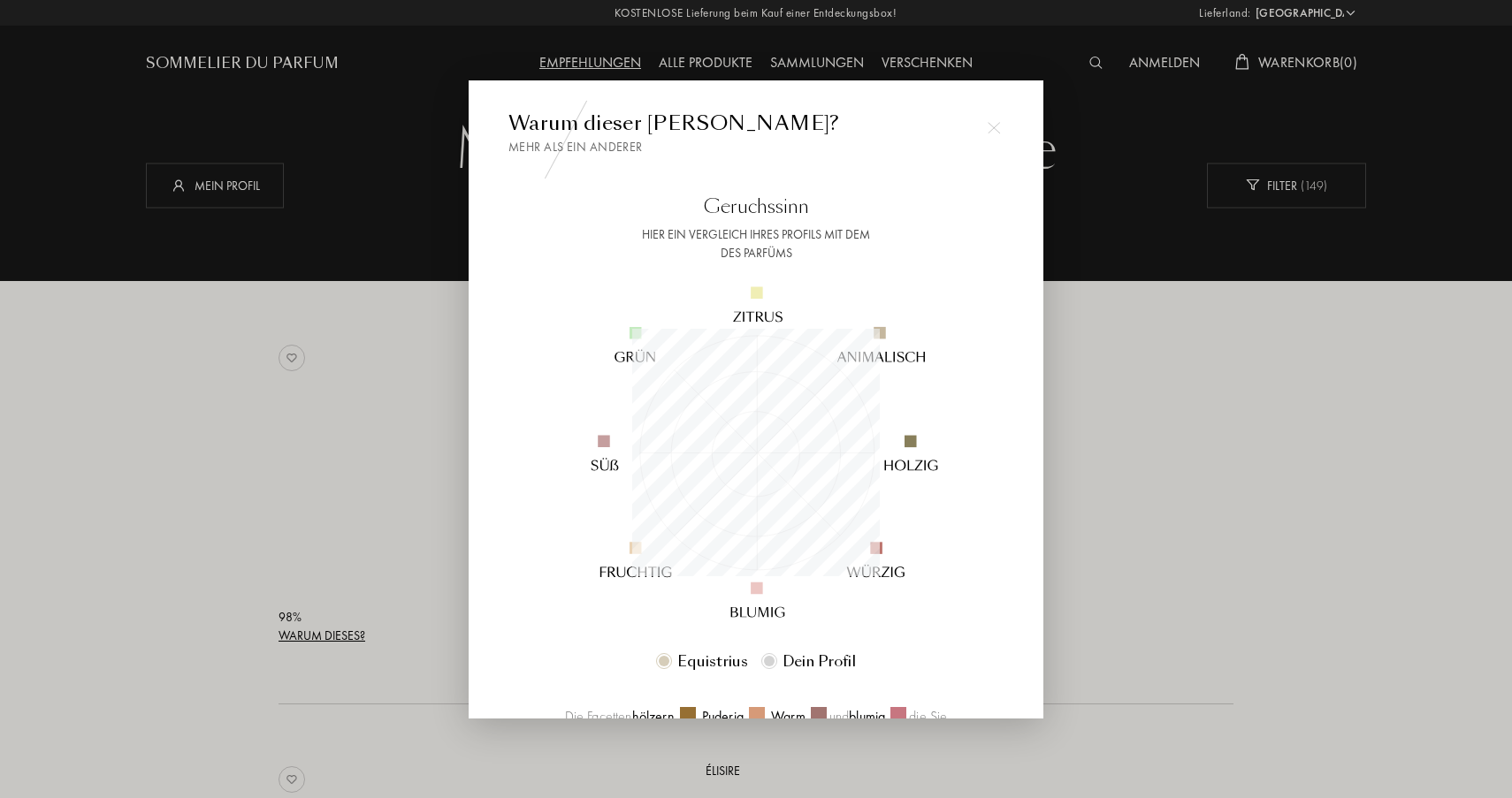
click at [1273, 361] on div at bounding box center [756, 399] width 1512 height 798
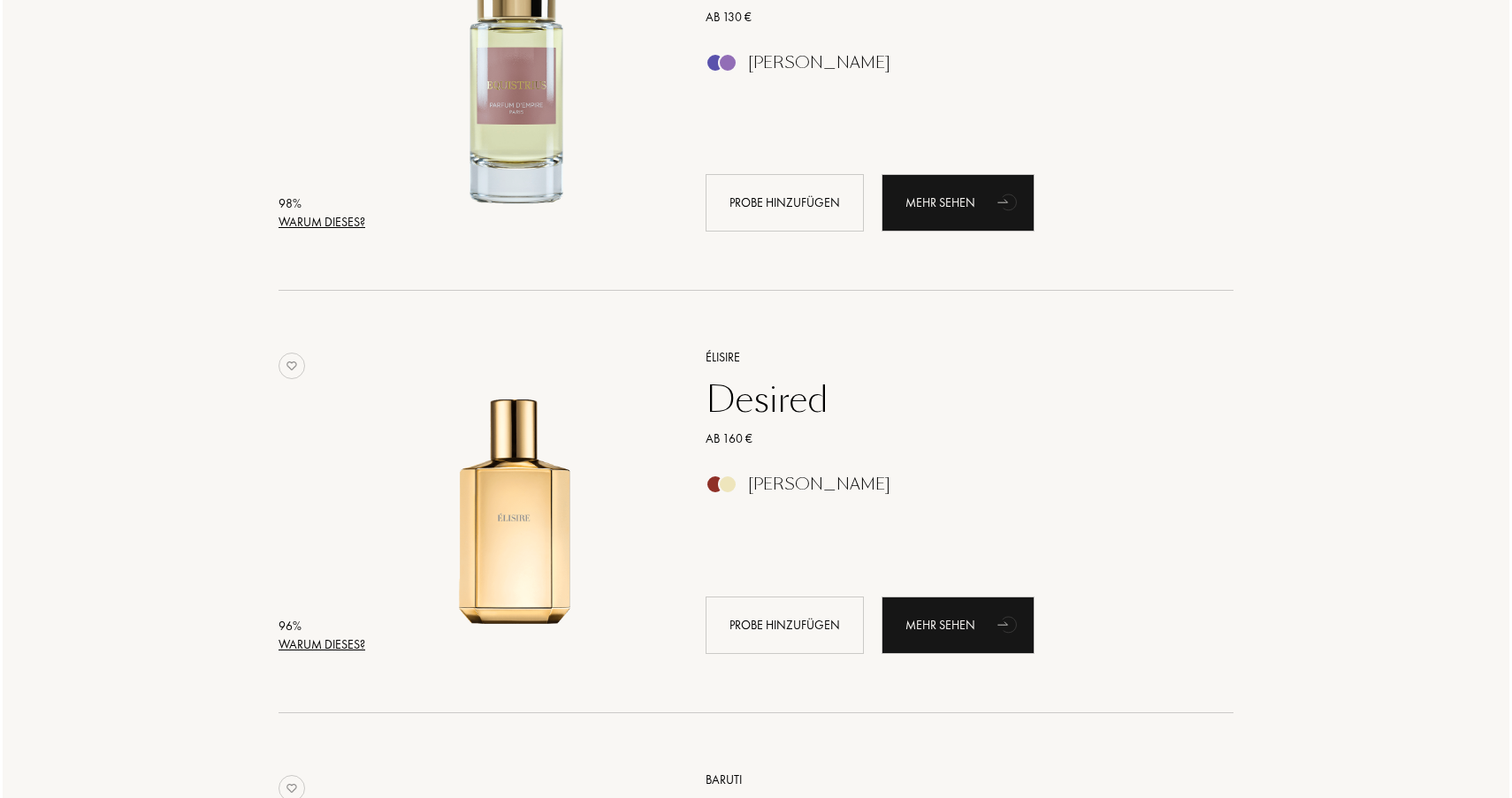
scroll to position [417, 0]
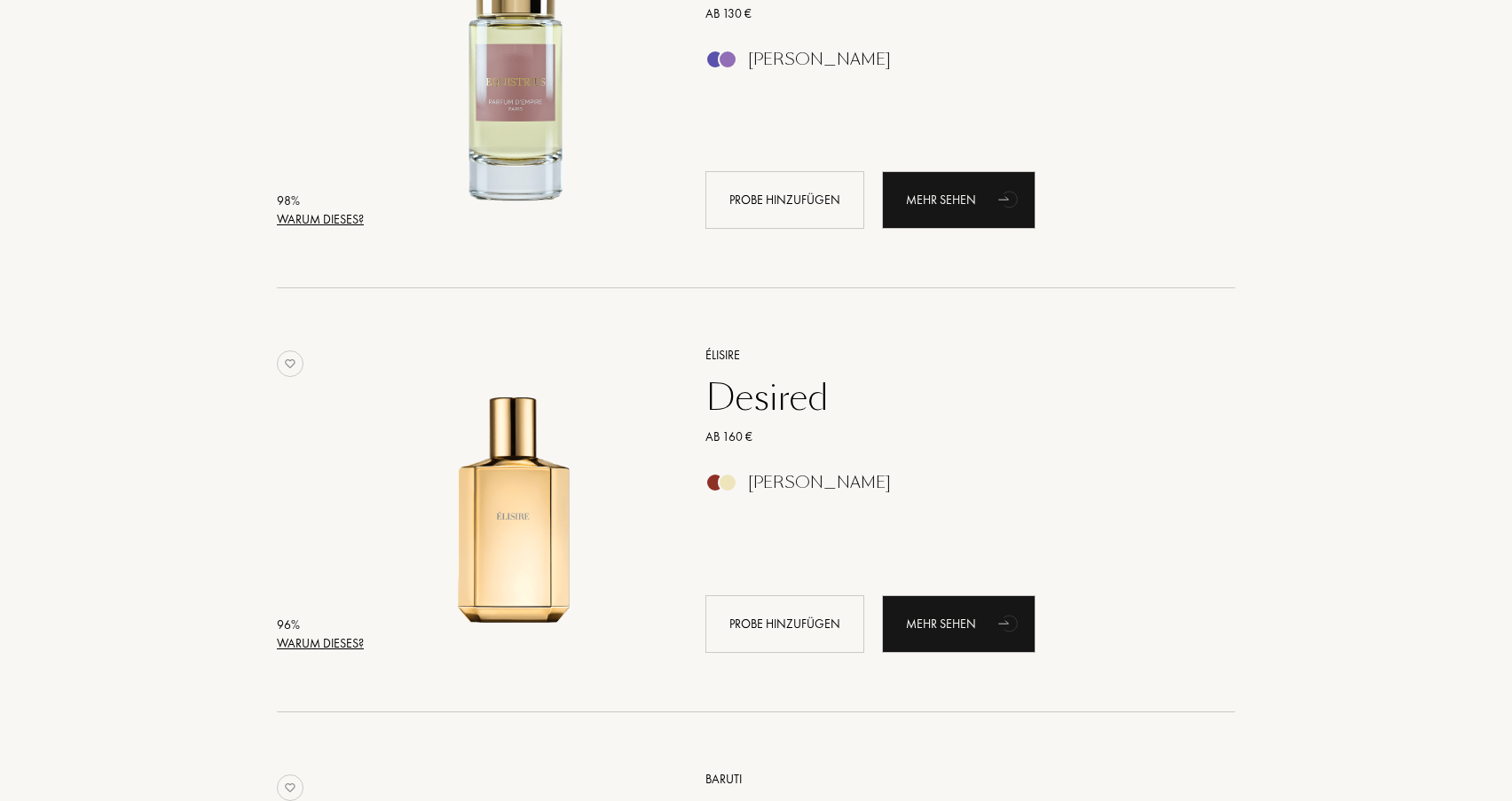
click at [361, 640] on div "Warum dieses?" at bounding box center [319, 643] width 87 height 19
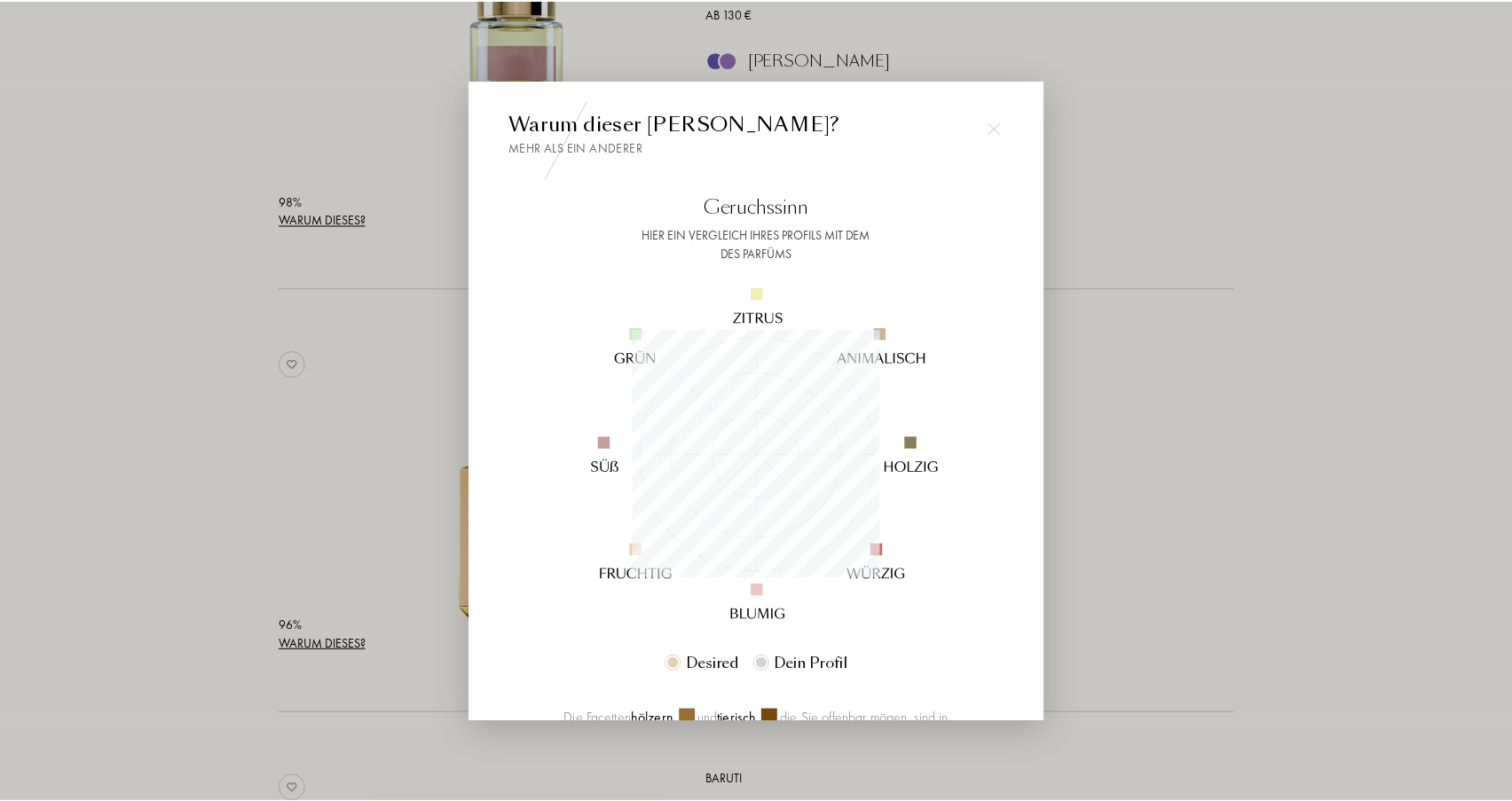
scroll to position [248, 248]
click at [1097, 451] on div at bounding box center [758, 400] width 1517 height 801
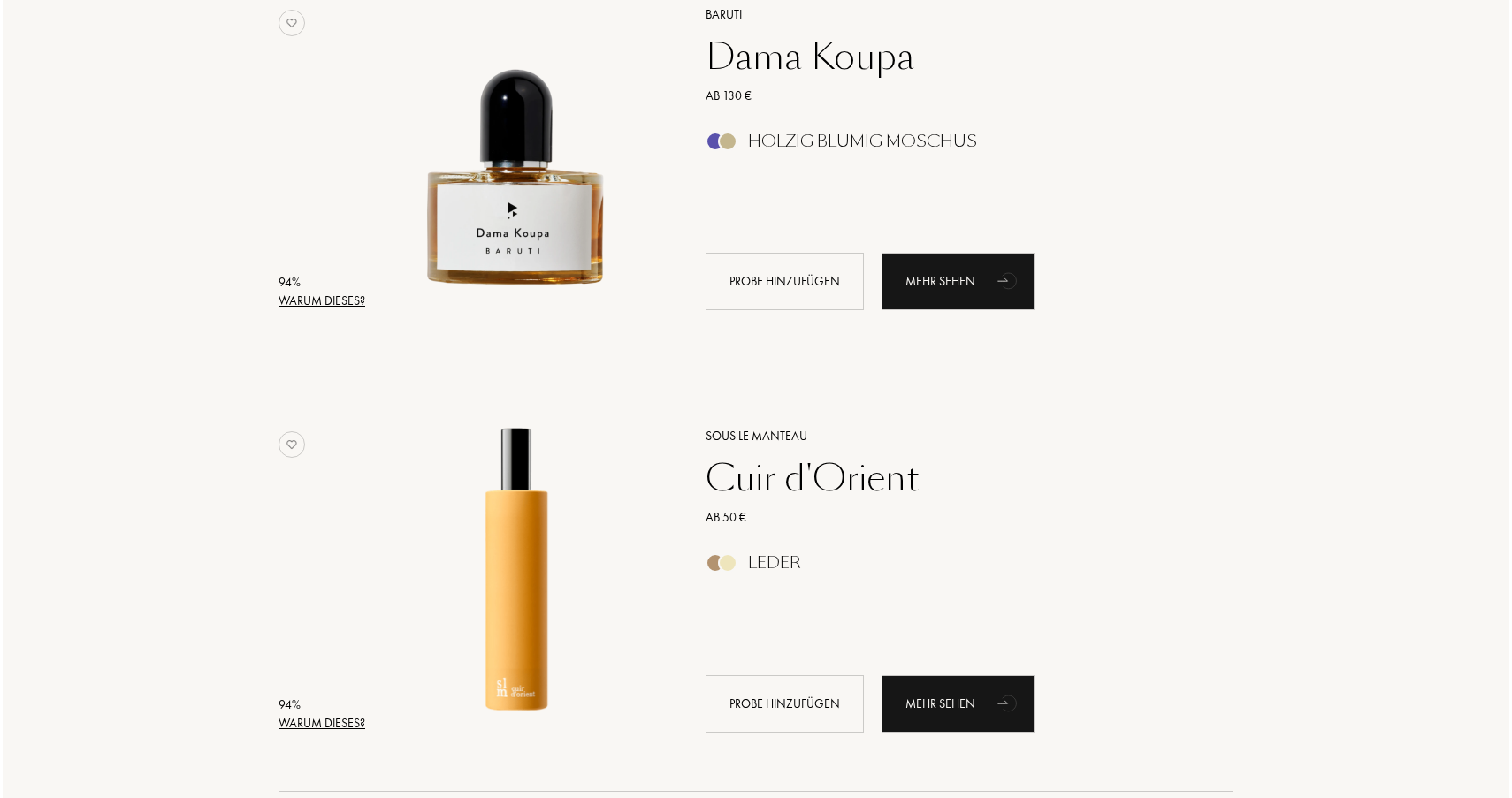
scroll to position [1191, 0]
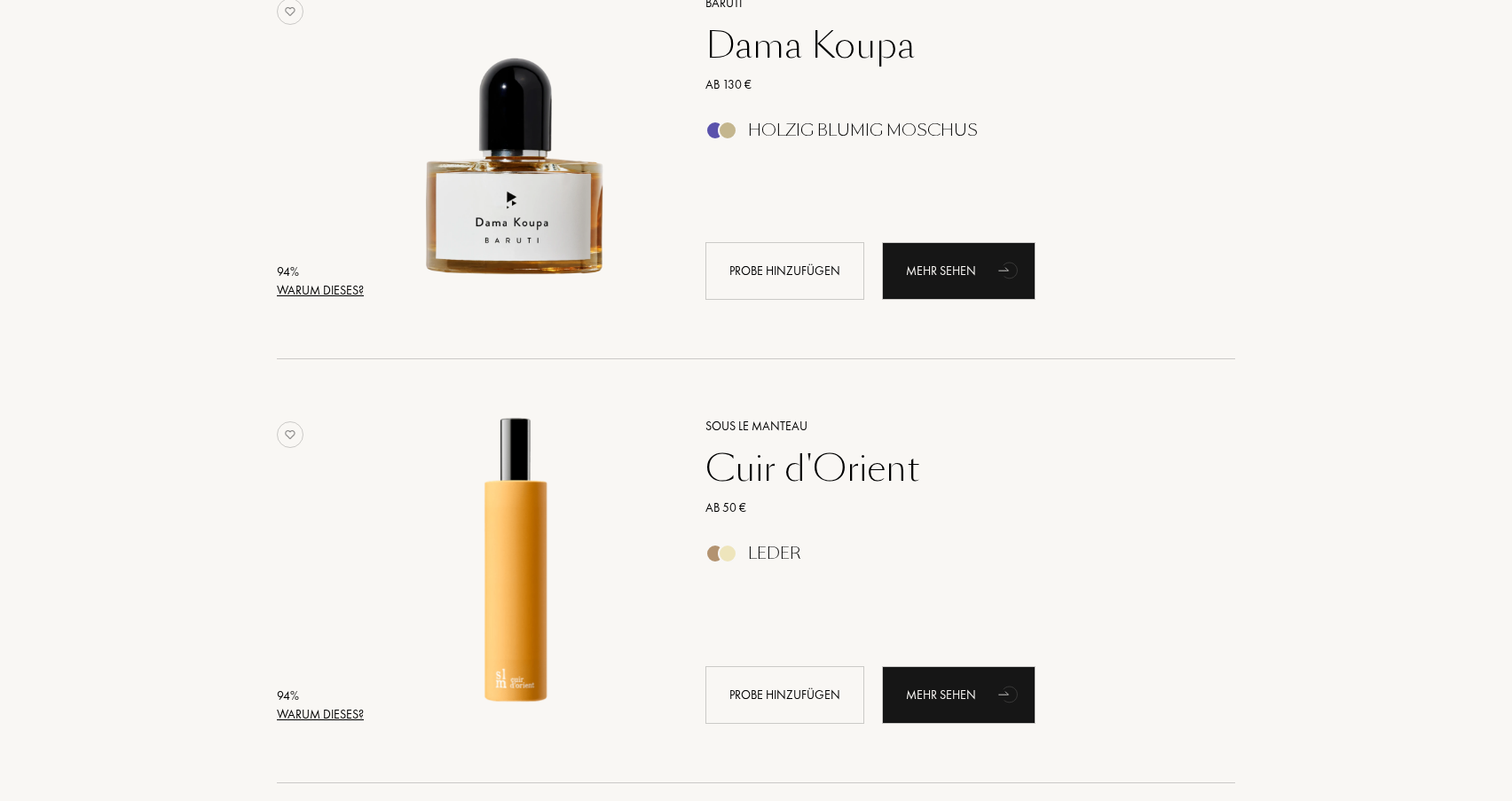
click at [291, 706] on div "Warum dieses?" at bounding box center [319, 715] width 87 height 19
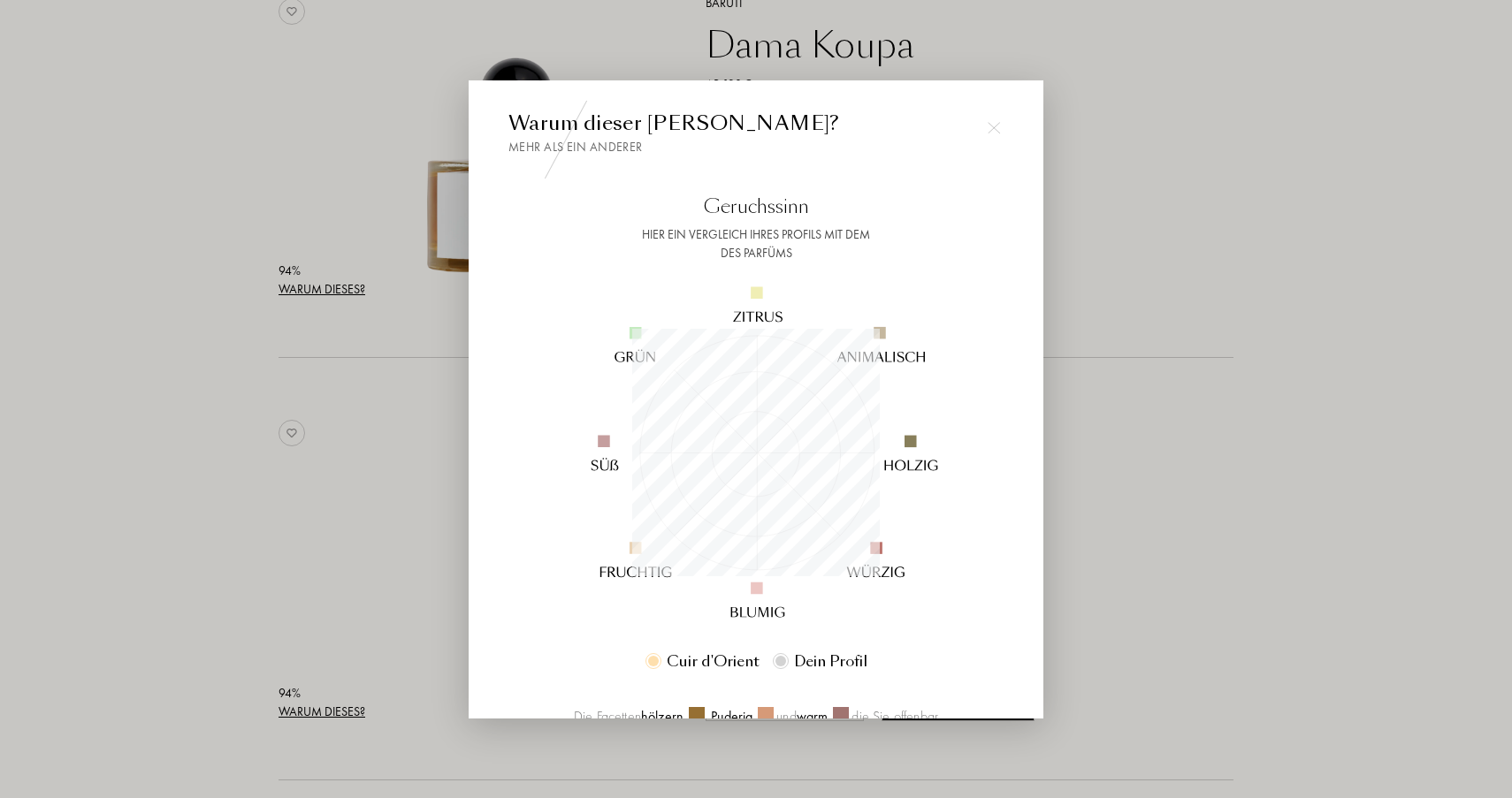
scroll to position [247, 247]
click at [1106, 304] on div at bounding box center [756, 399] width 1512 height 798
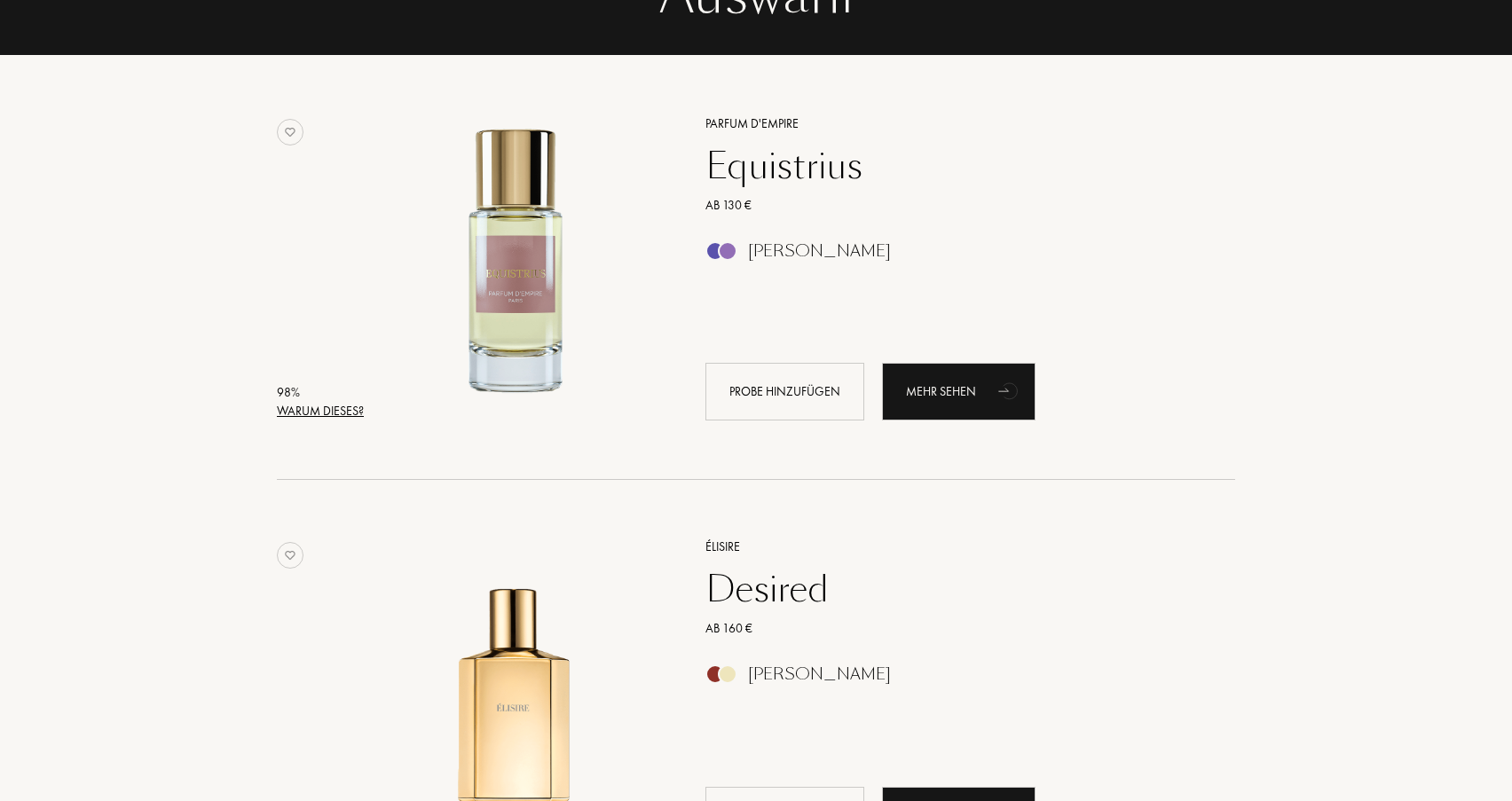
scroll to position [225, 0]
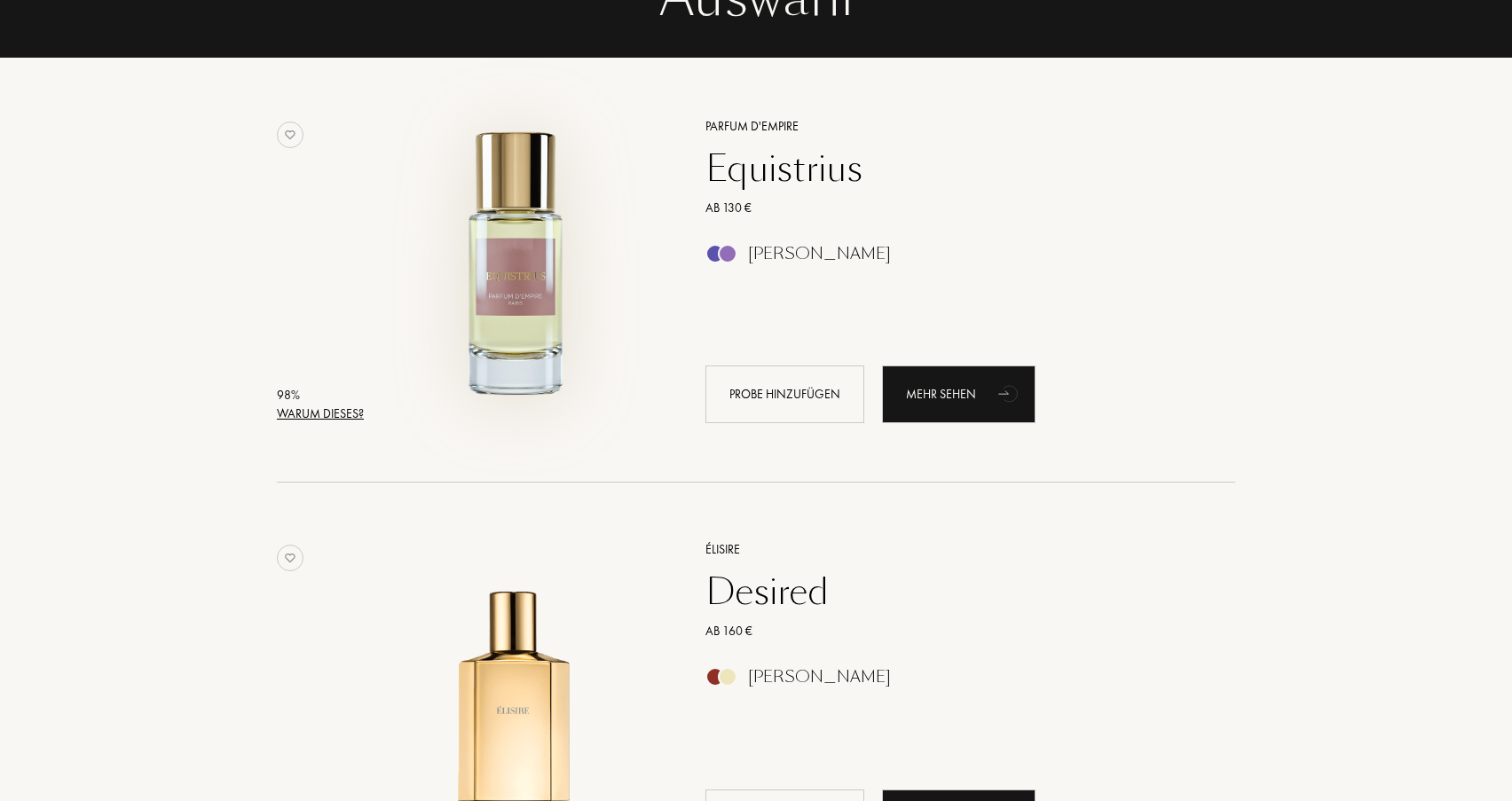
click at [500, 258] on img at bounding box center [515, 262] width 295 height 295
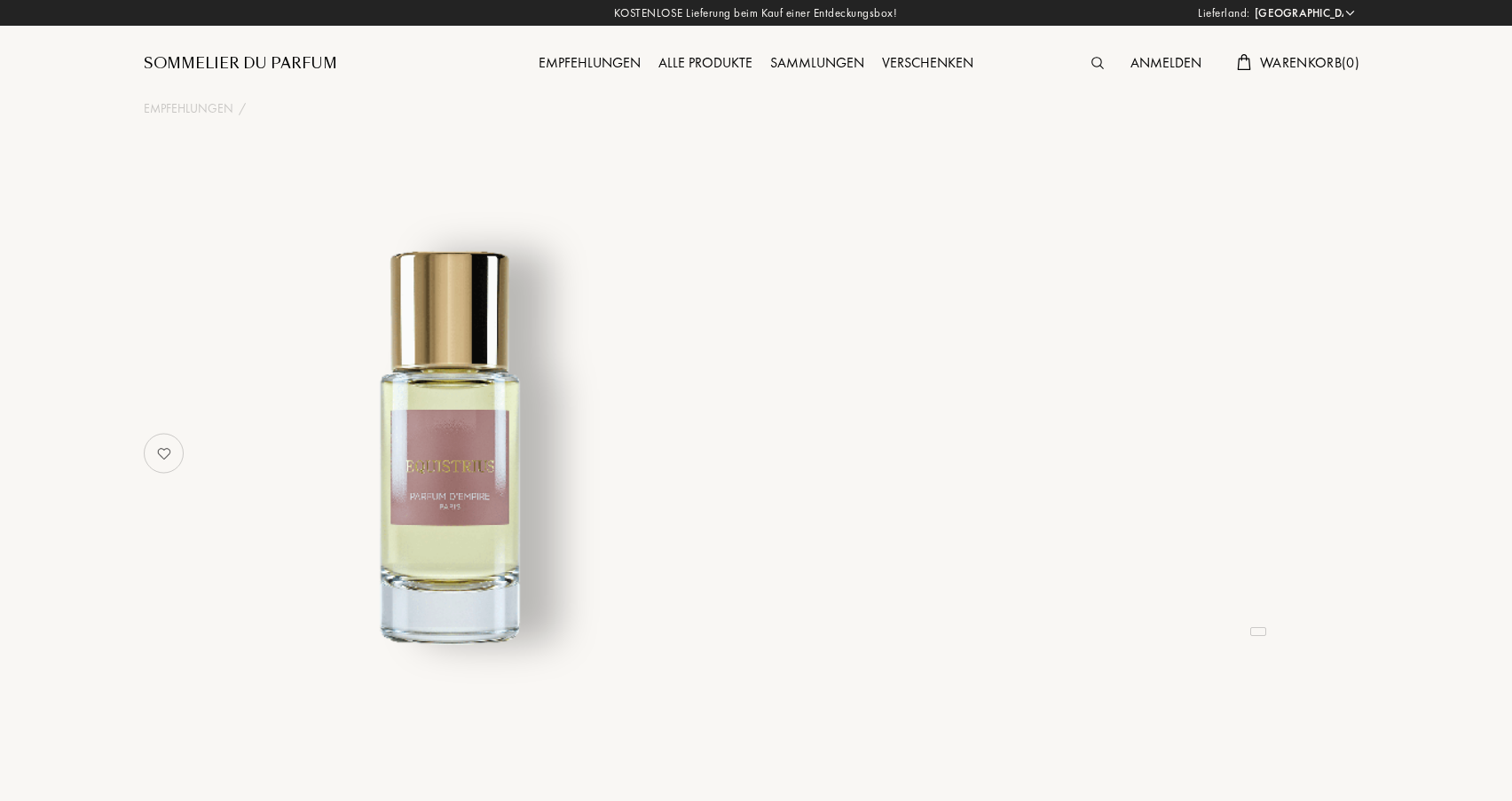
select select "DE"
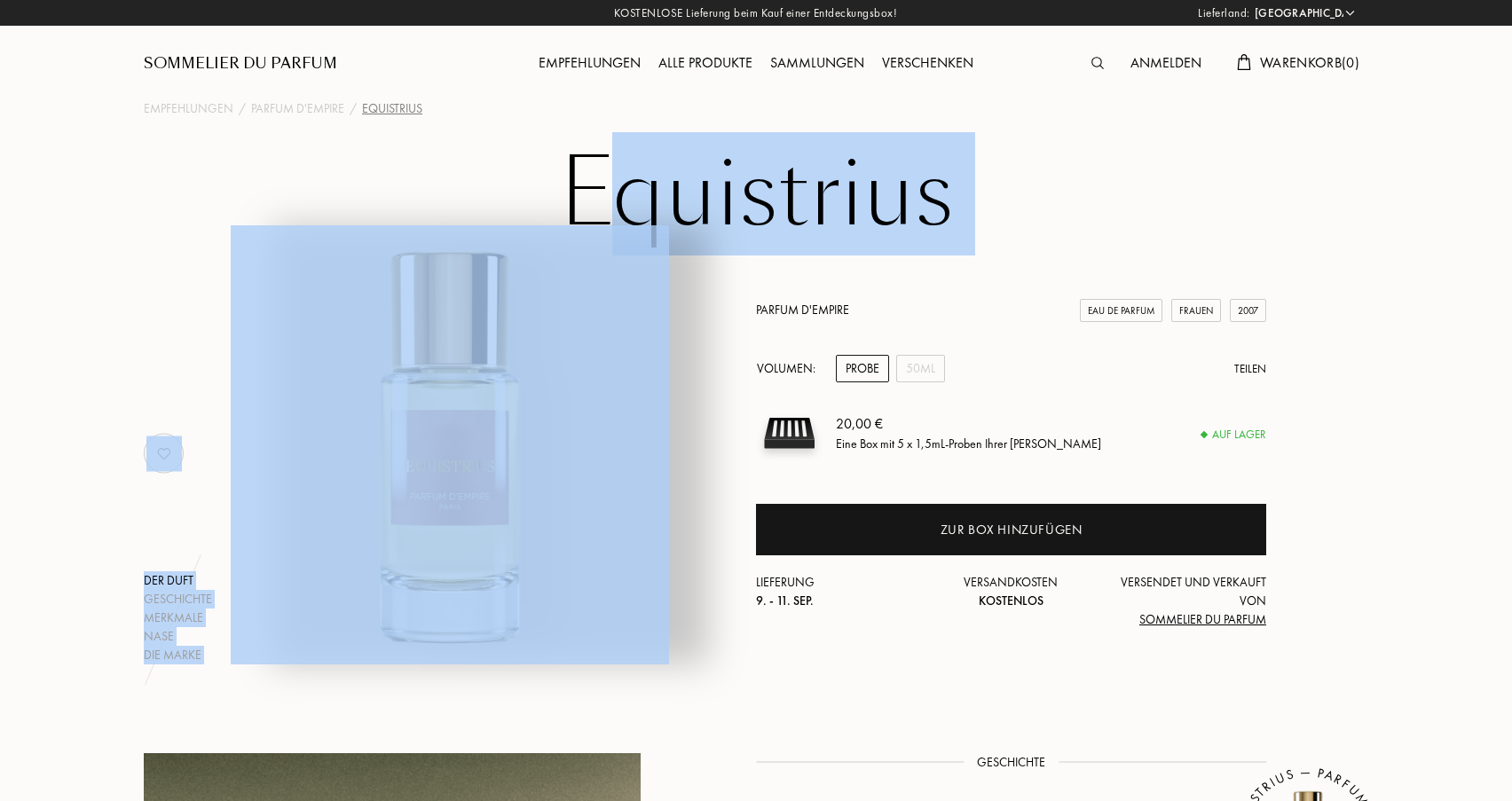
drag, startPoint x: 867, startPoint y: 300, endPoint x: 610, endPoint y: 182, distance: 282.8
click at [610, 182] on div "Equistrius Der Duft Geschichte Merkmale Nase Die Marke Parfum d'Empire Eau de P…" at bounding box center [756, 405] width 1278 height 520
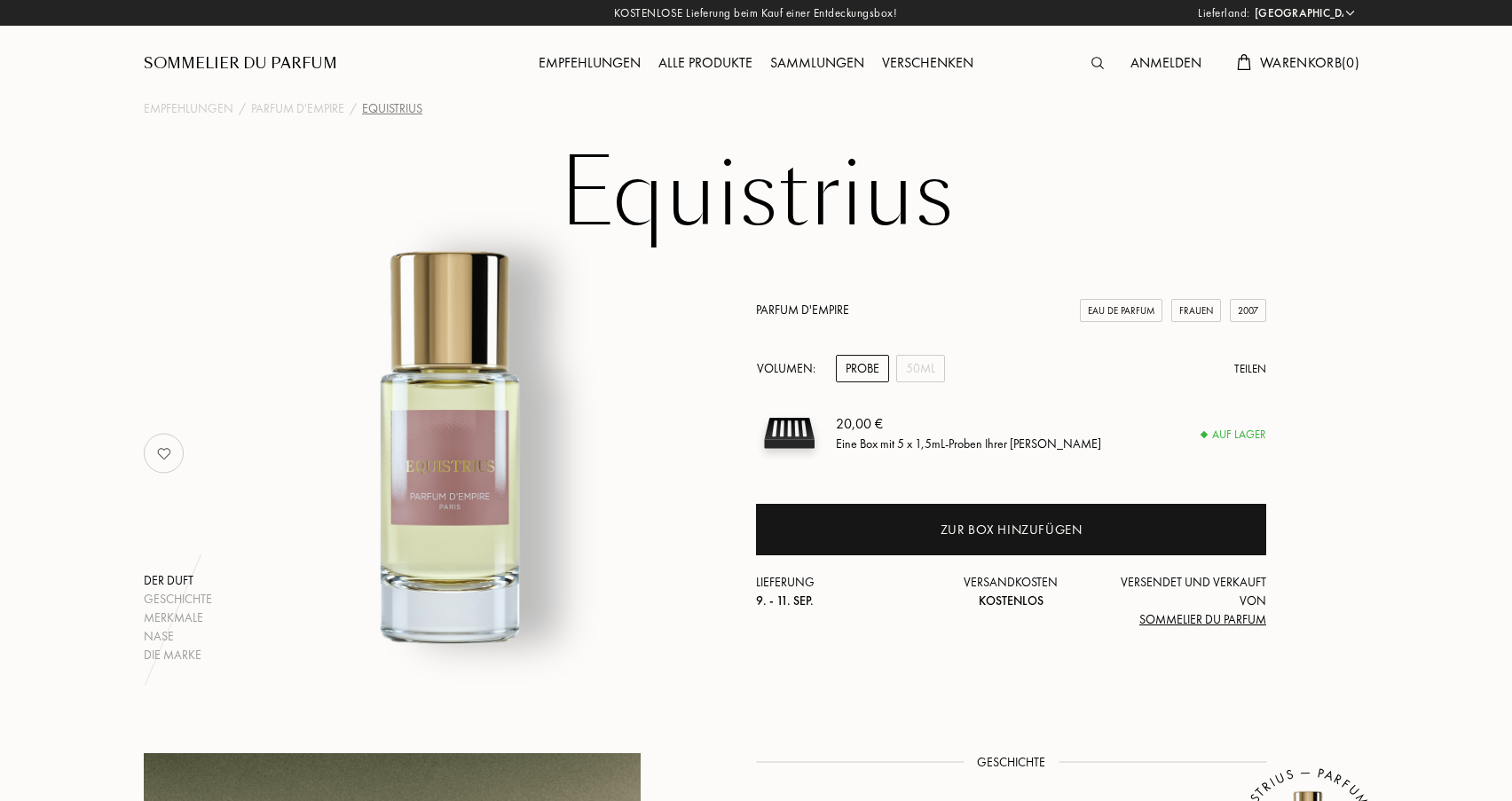
click at [968, 421] on div "20,00 €" at bounding box center [968, 425] width 266 height 22
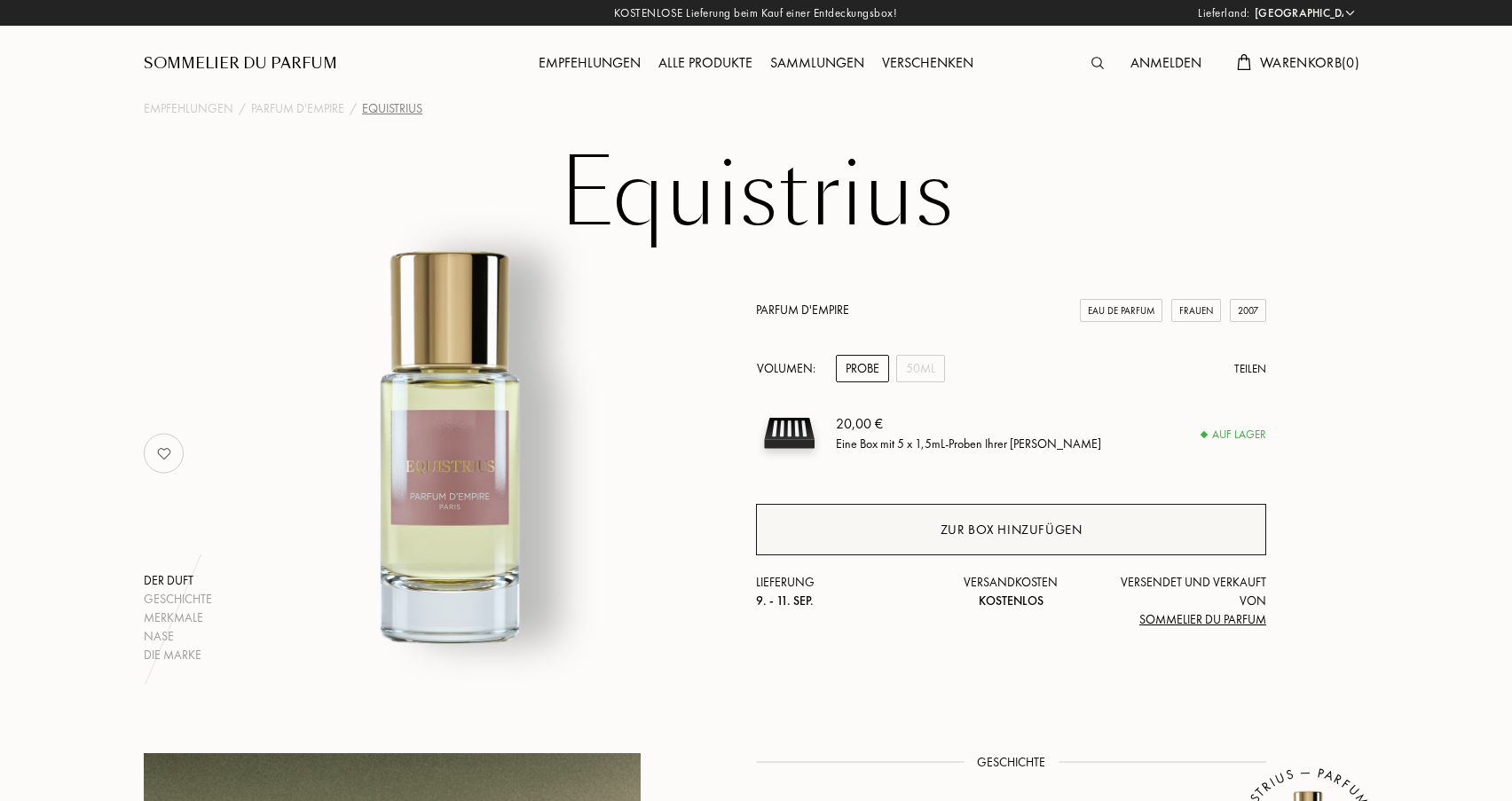
click at [945, 529] on div "Zur Box hinzufügen" at bounding box center [1011, 529] width 142 height 21
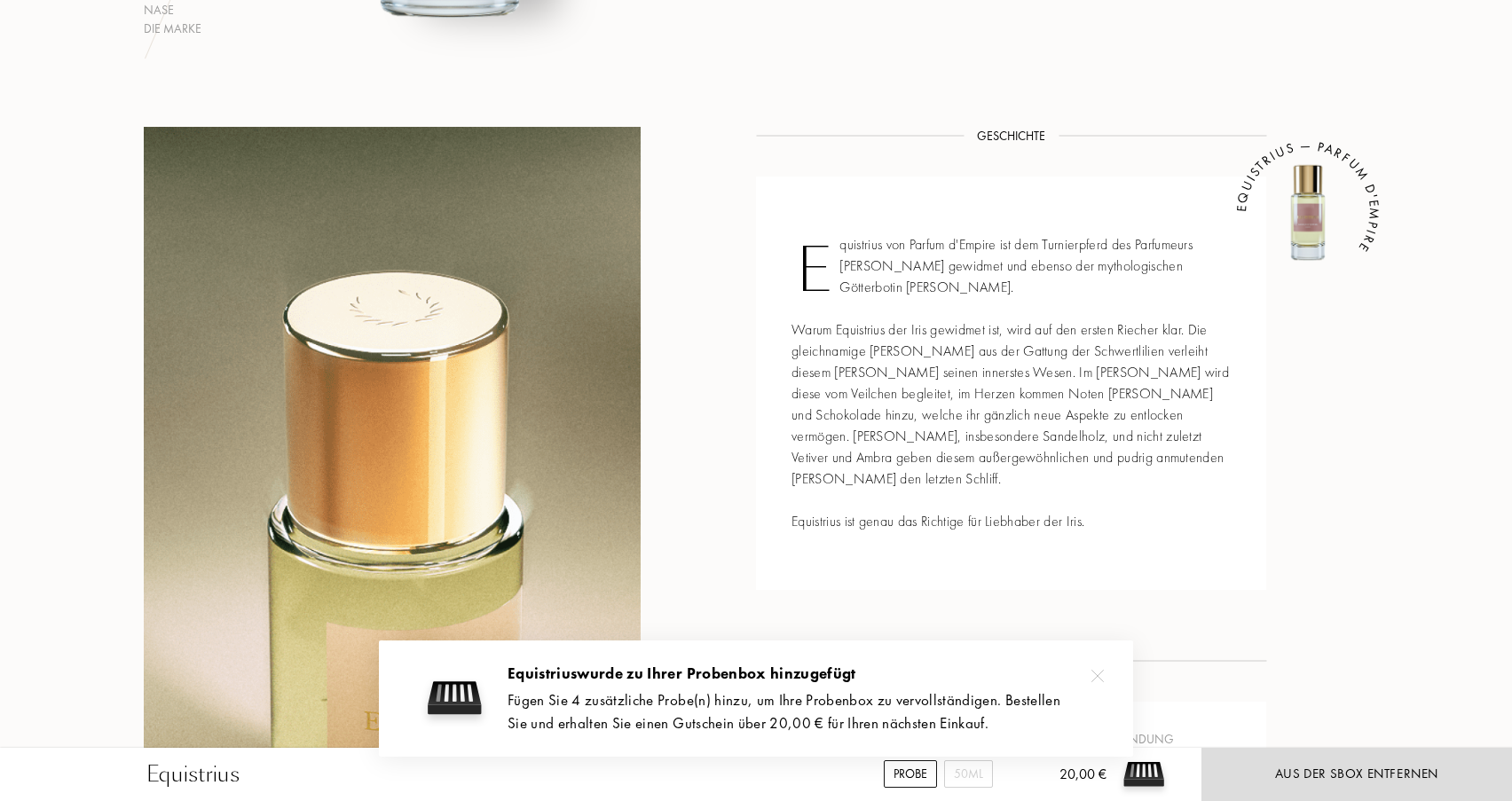
scroll to position [651, 0]
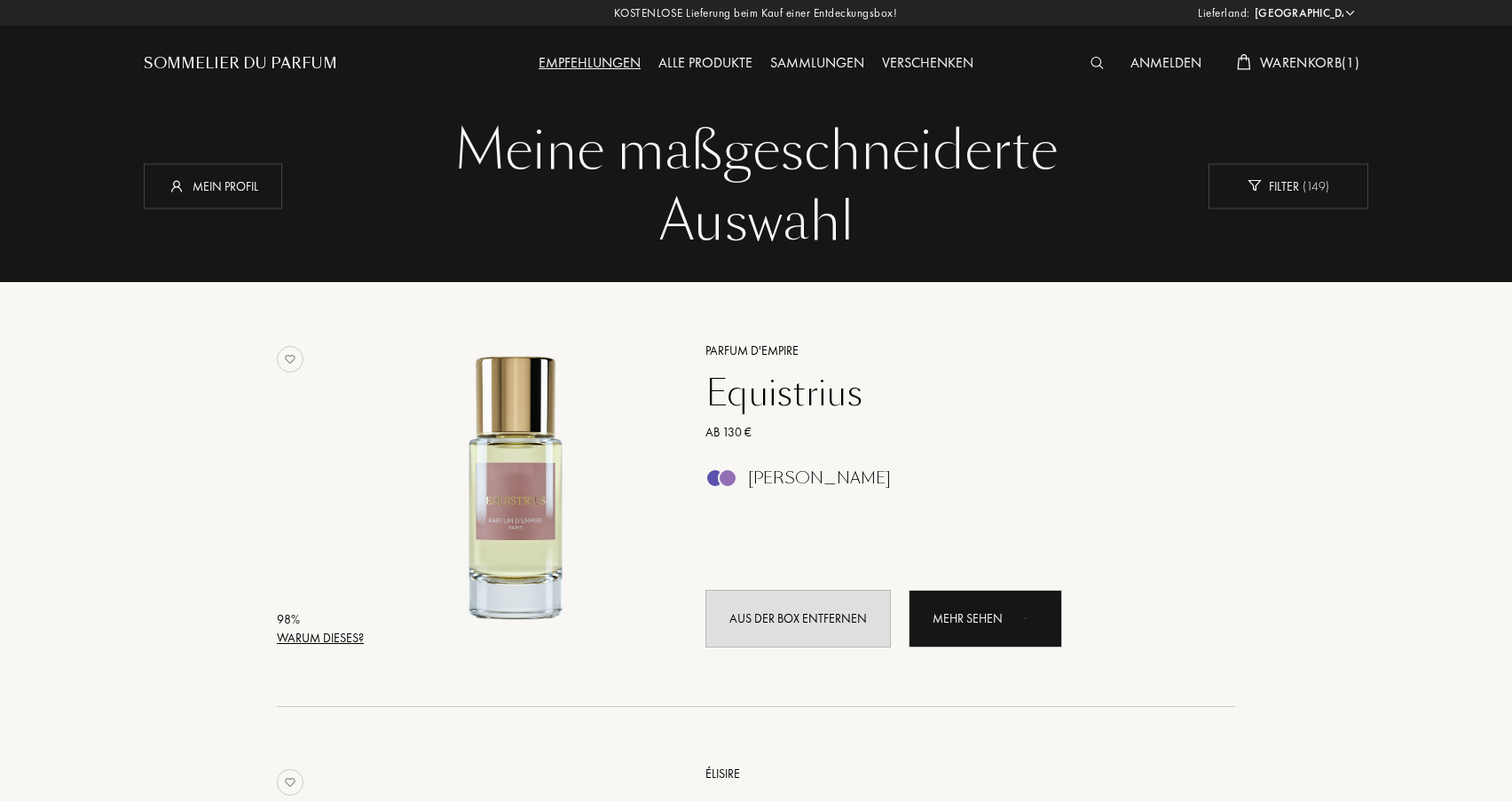
select select "DE"
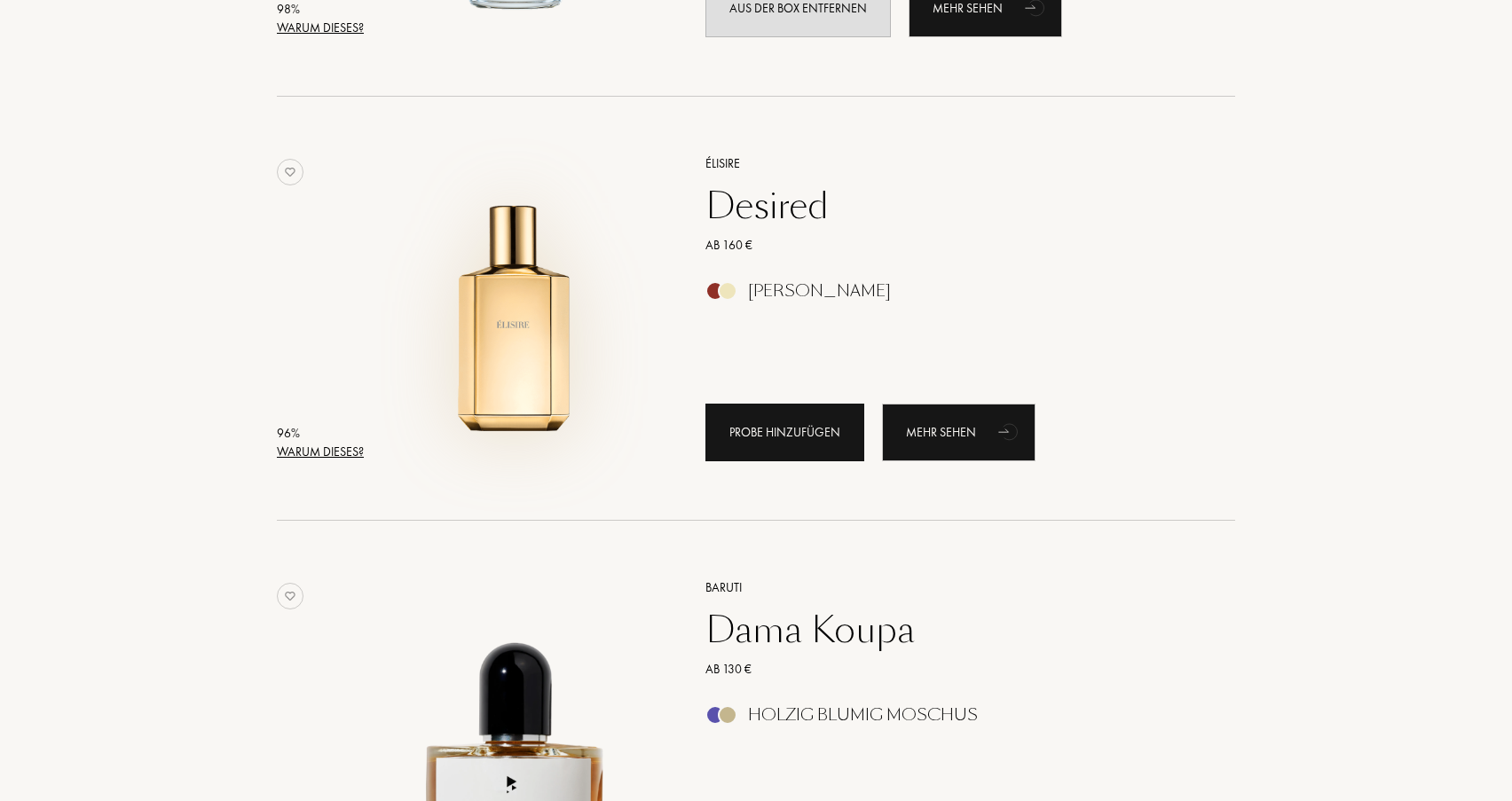
scroll to position [618, 0]
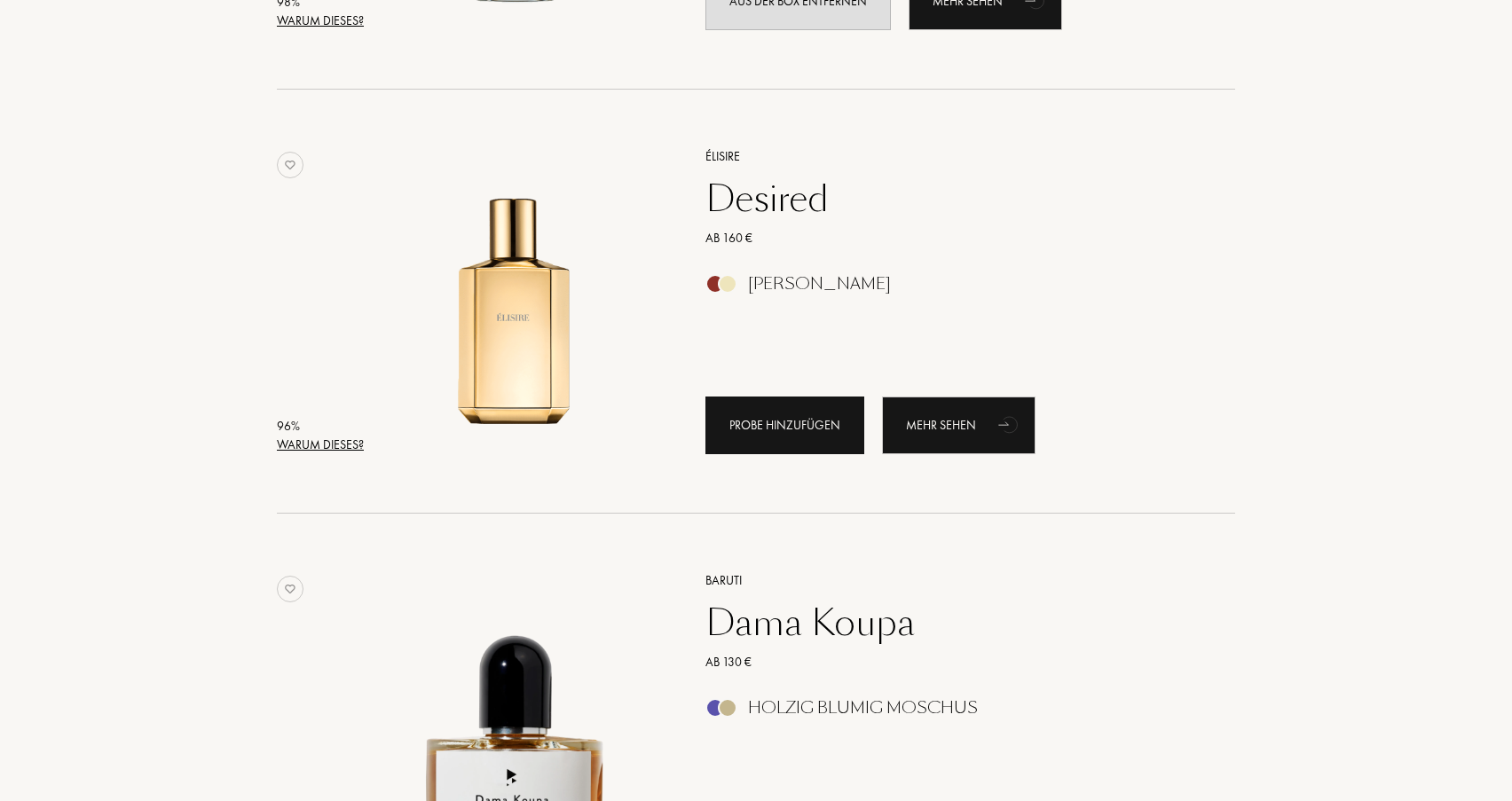
click at [745, 422] on div "Probe hinzufügen" at bounding box center [785, 426] width 159 height 58
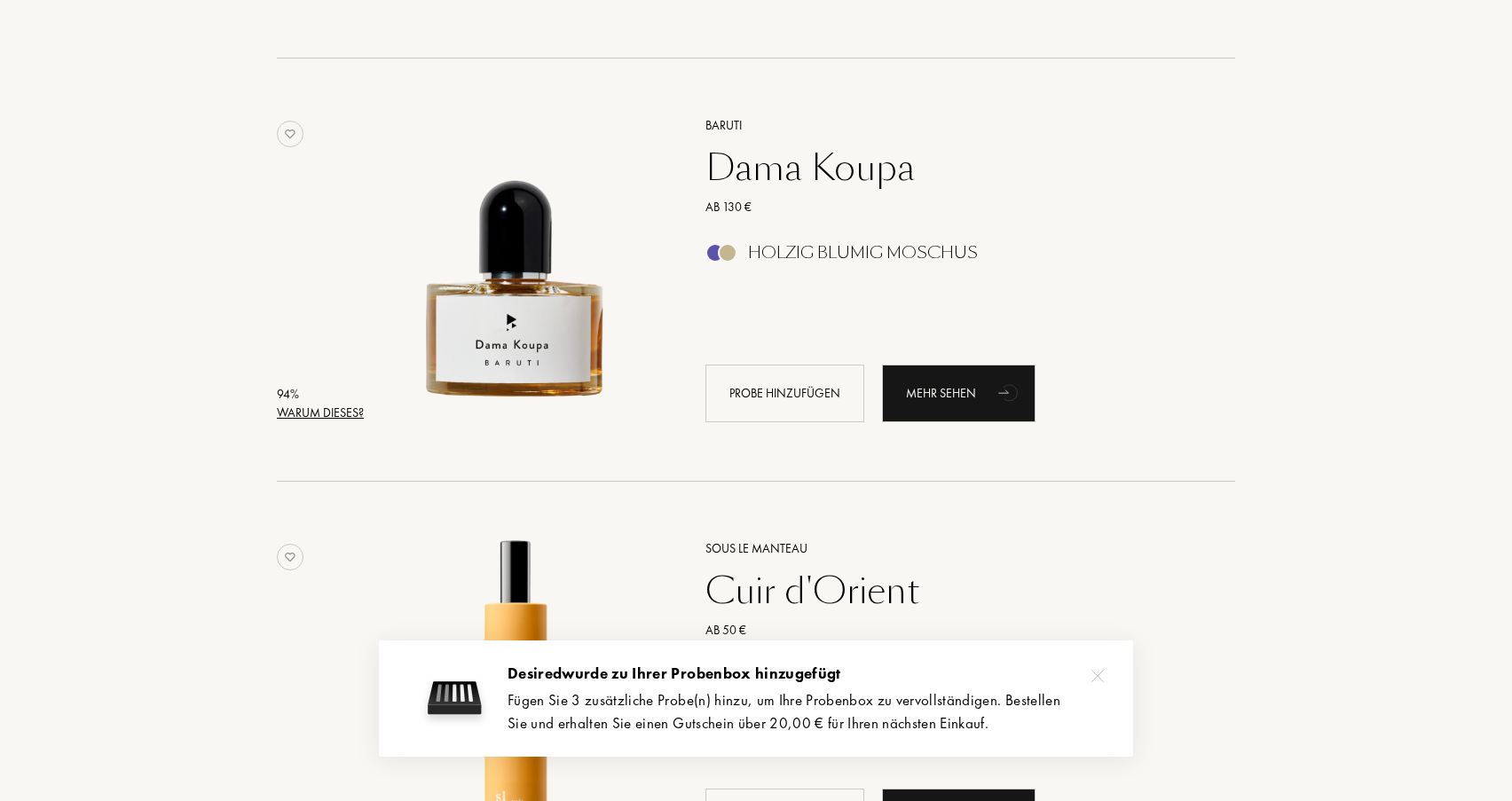
scroll to position [1084, 0]
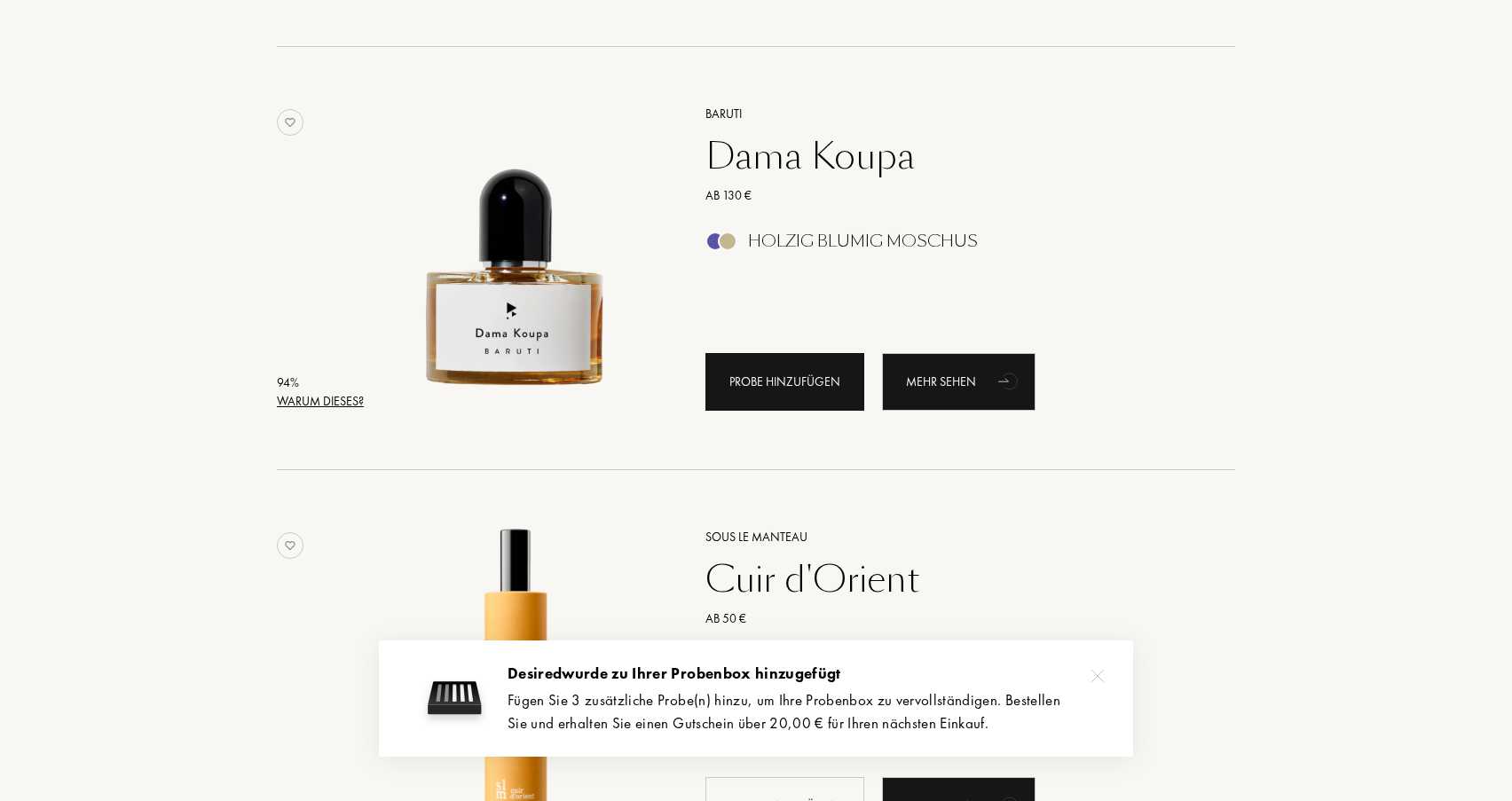
click at [750, 389] on div "Probe hinzufügen" at bounding box center [785, 381] width 159 height 58
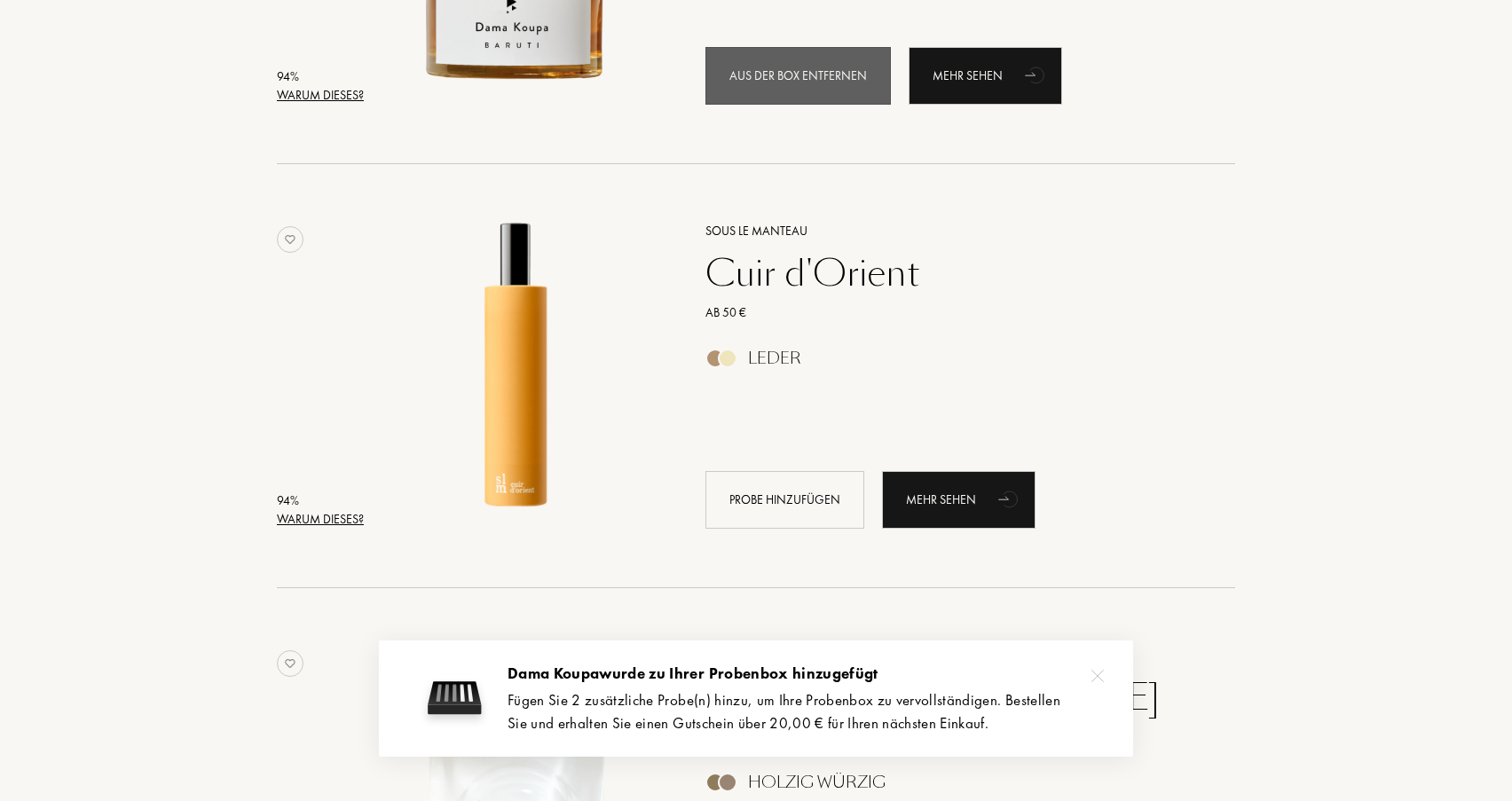
scroll to position [1543, 0]
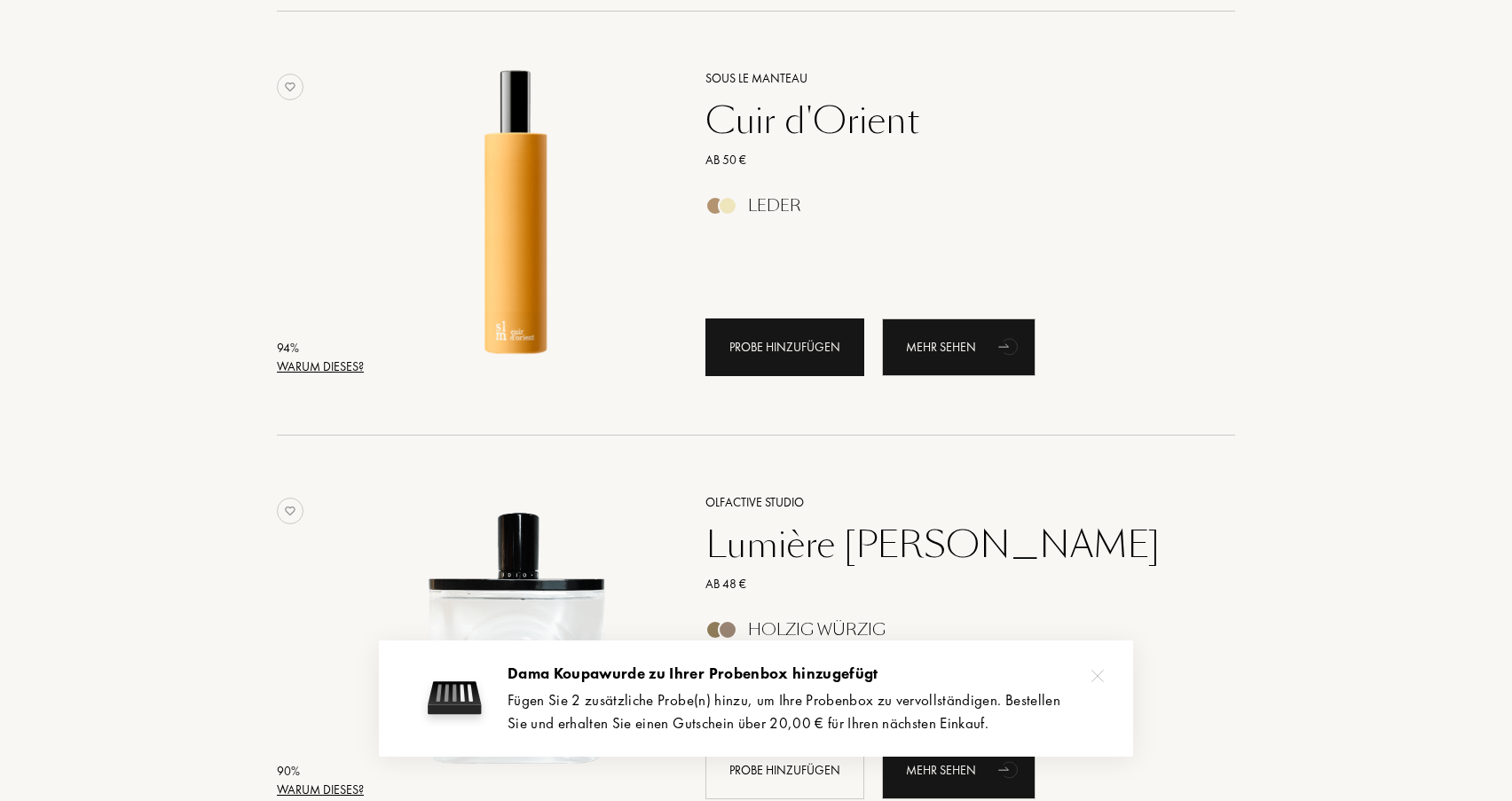
click at [755, 360] on div "Probe hinzufügen" at bounding box center [785, 347] width 159 height 58
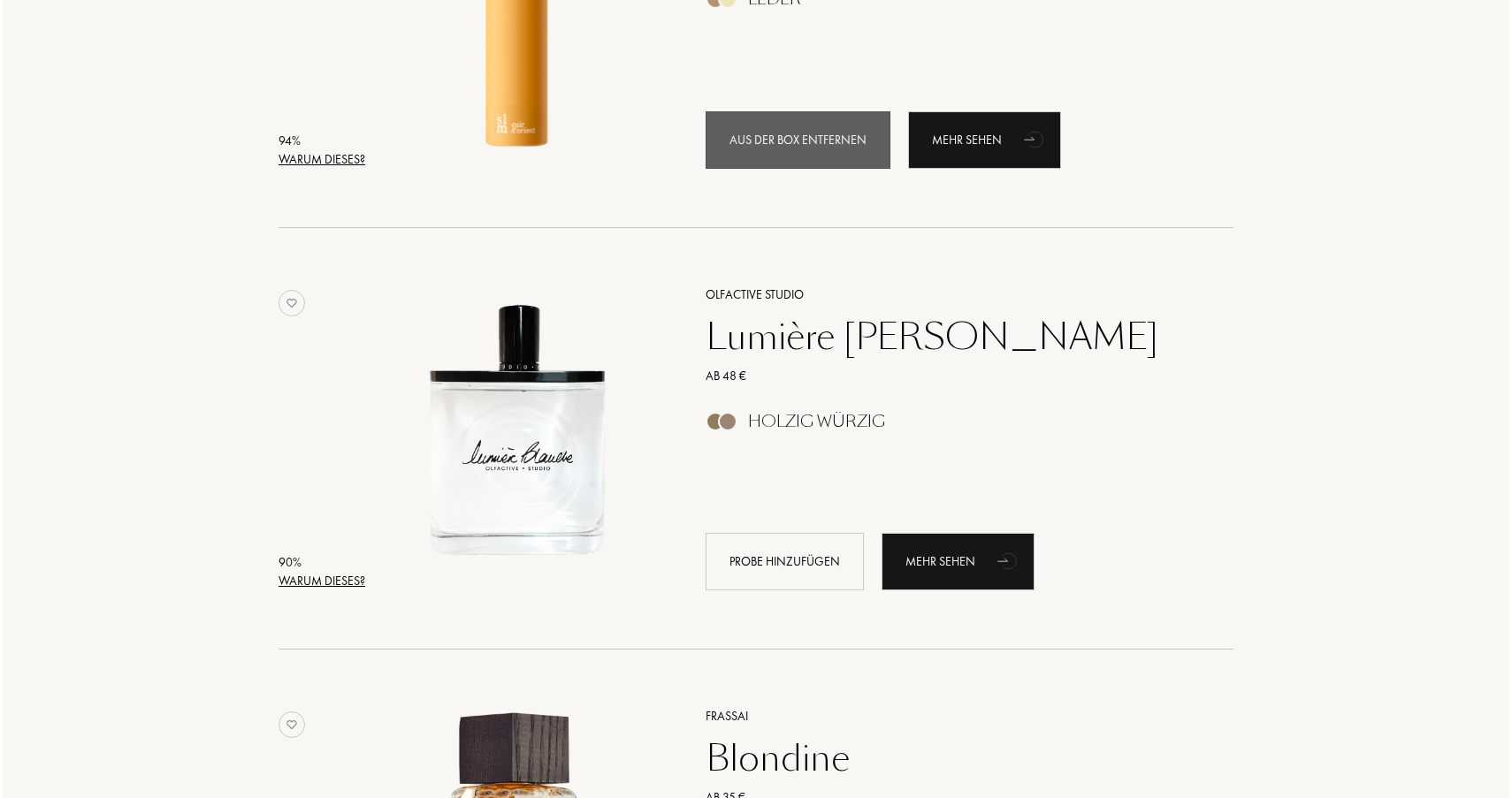
scroll to position [1821, 0]
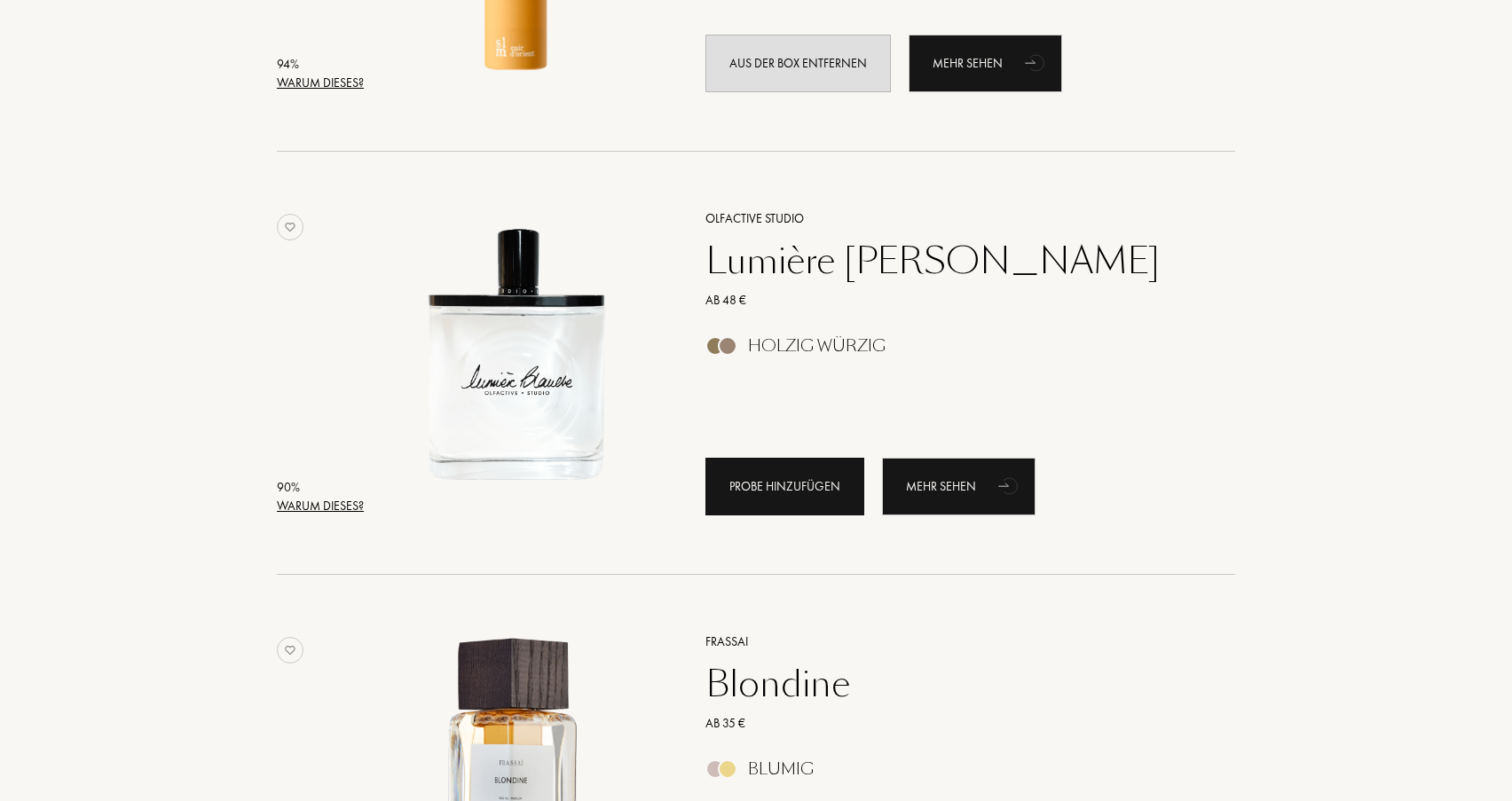
click at [762, 486] on div "Probe hinzufügen" at bounding box center [785, 486] width 159 height 58
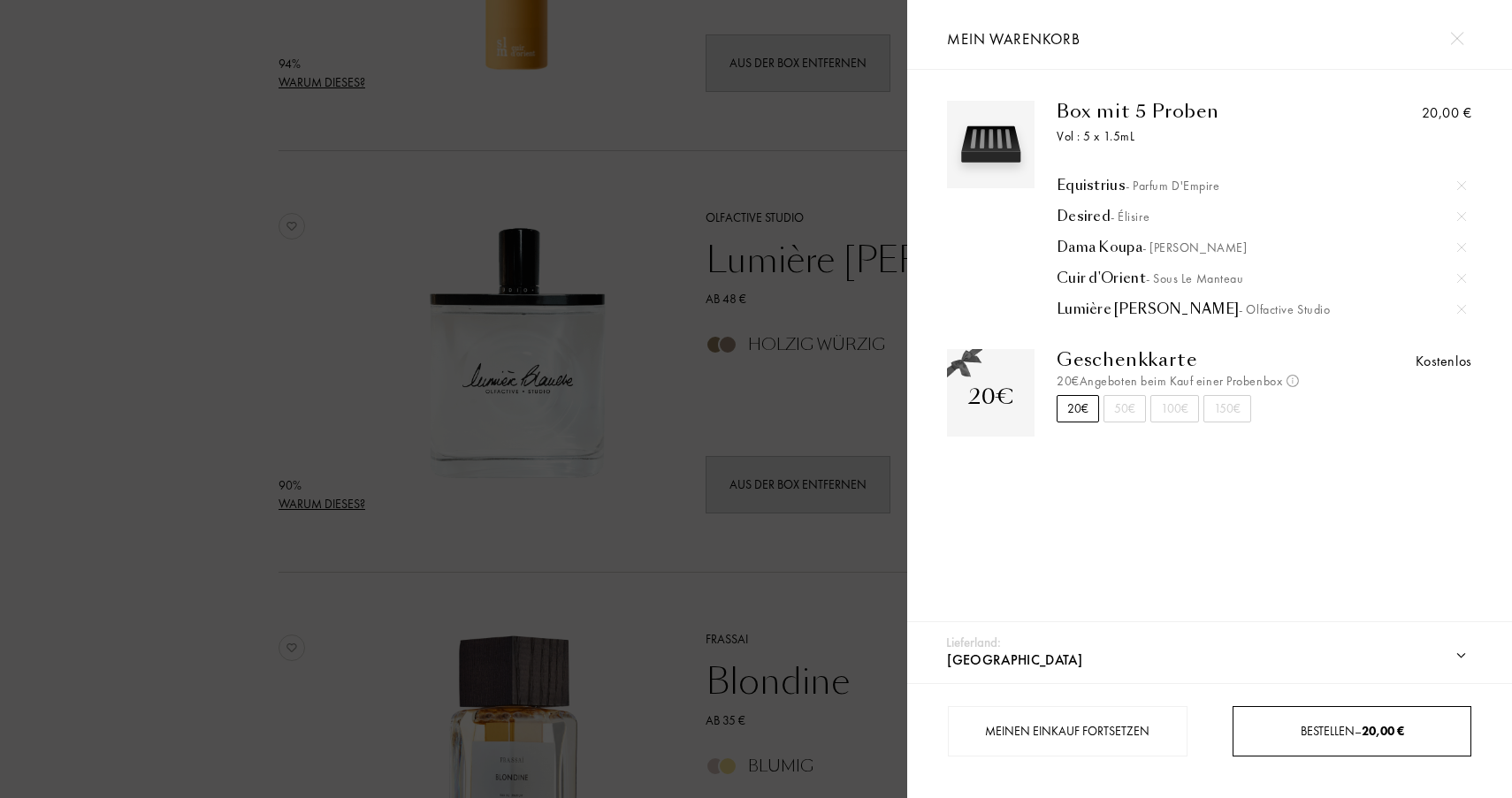
click at [1302, 722] on div "Bestellen – 20,00 €" at bounding box center [1352, 732] width 238 height 51
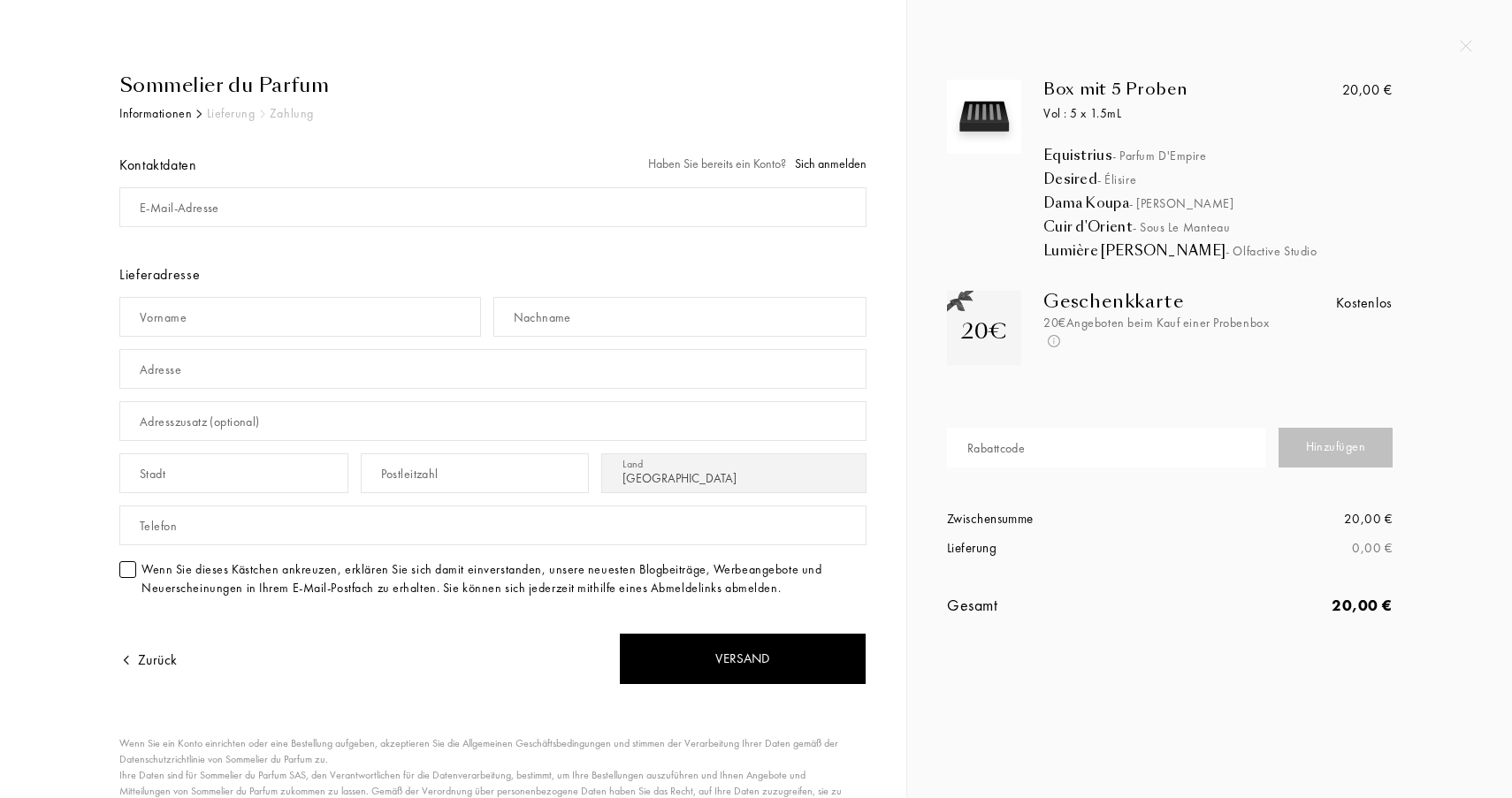
select select "DE"
type input "[EMAIL_ADDRESS][DOMAIN_NAME]"
click at [425, 319] on input "text" at bounding box center [300, 316] width 361 height 40
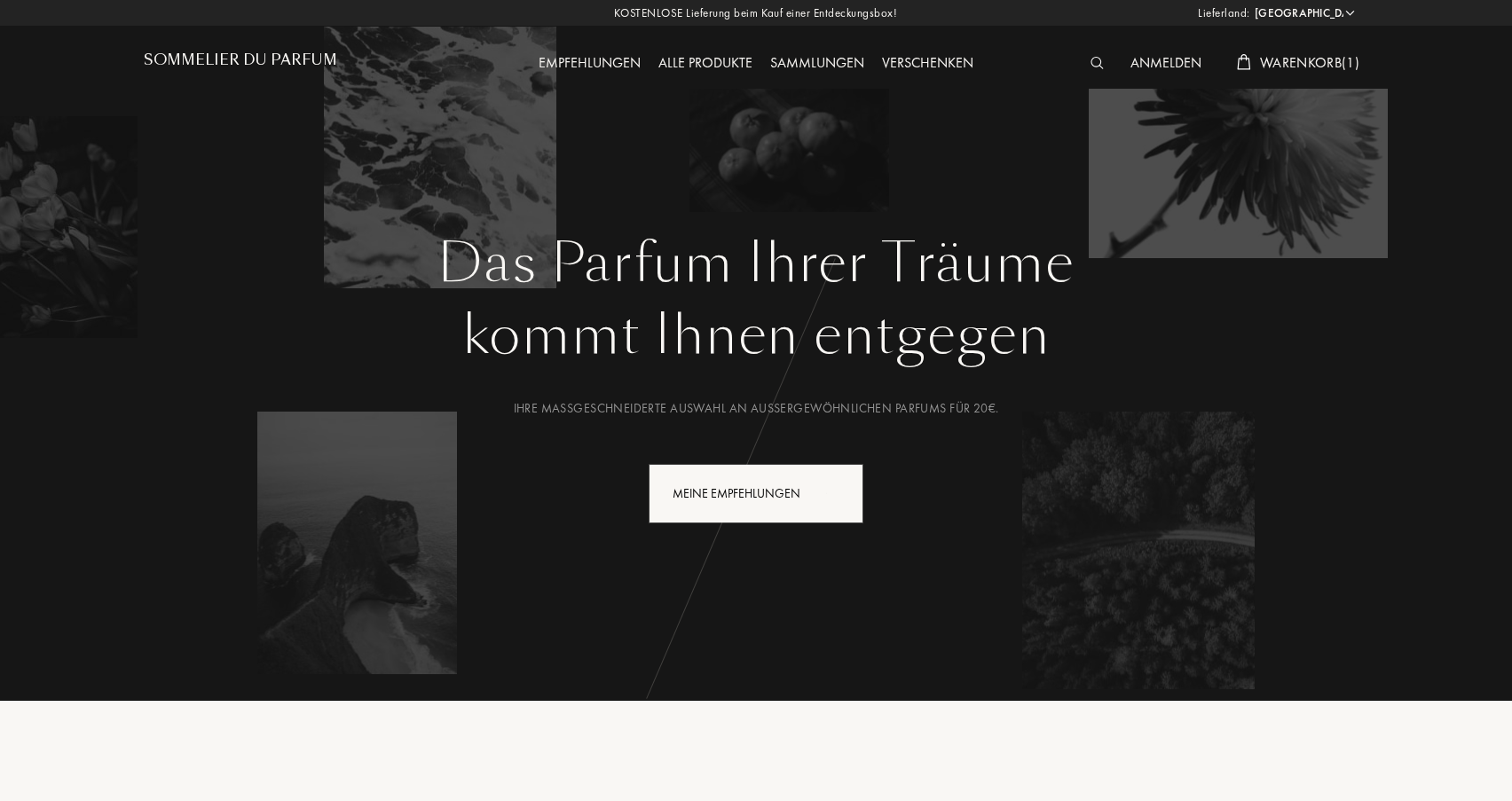
select select "DE"
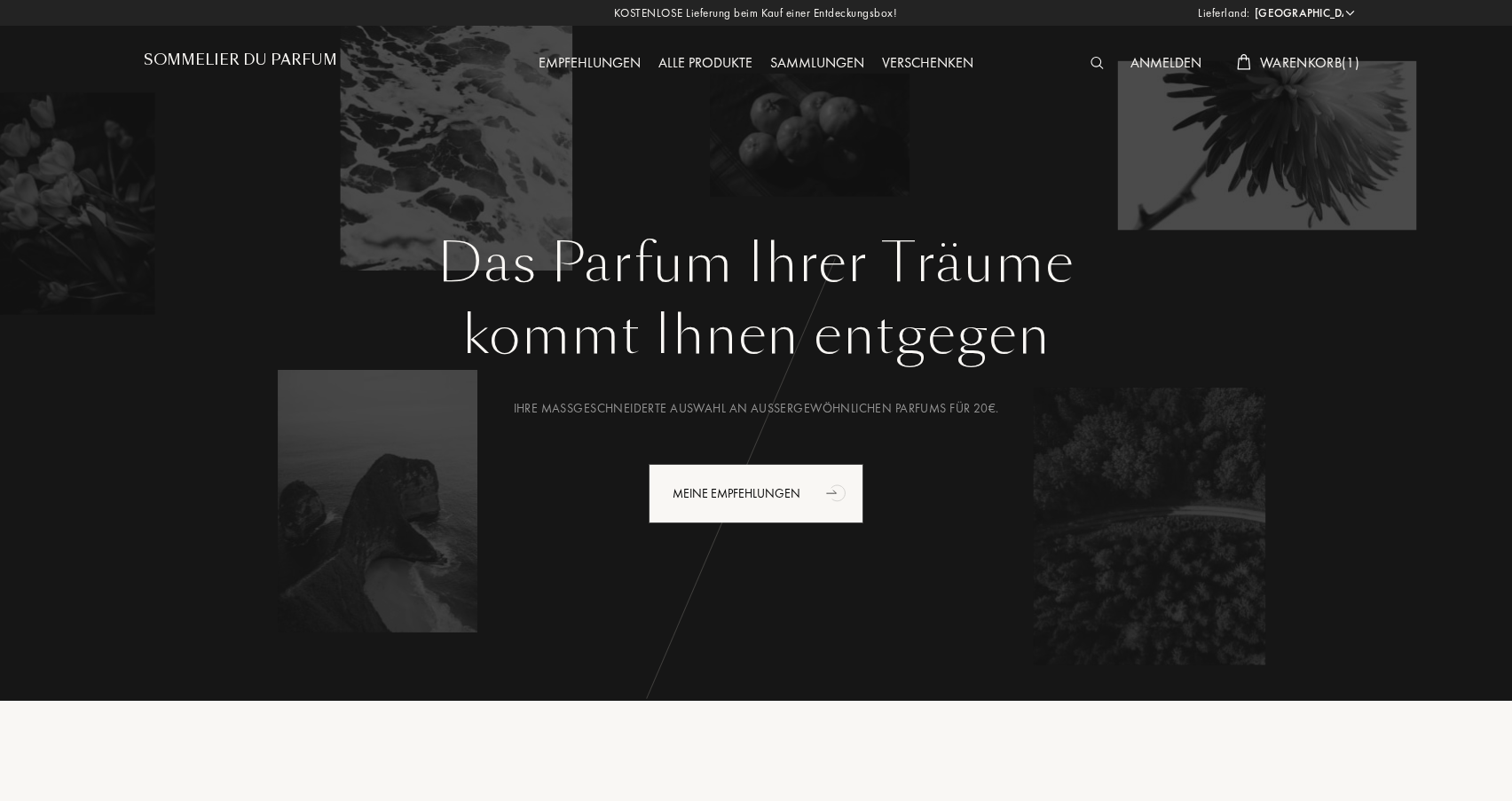
click at [1170, 64] on div "Anmelden" at bounding box center [1165, 64] width 89 height 24
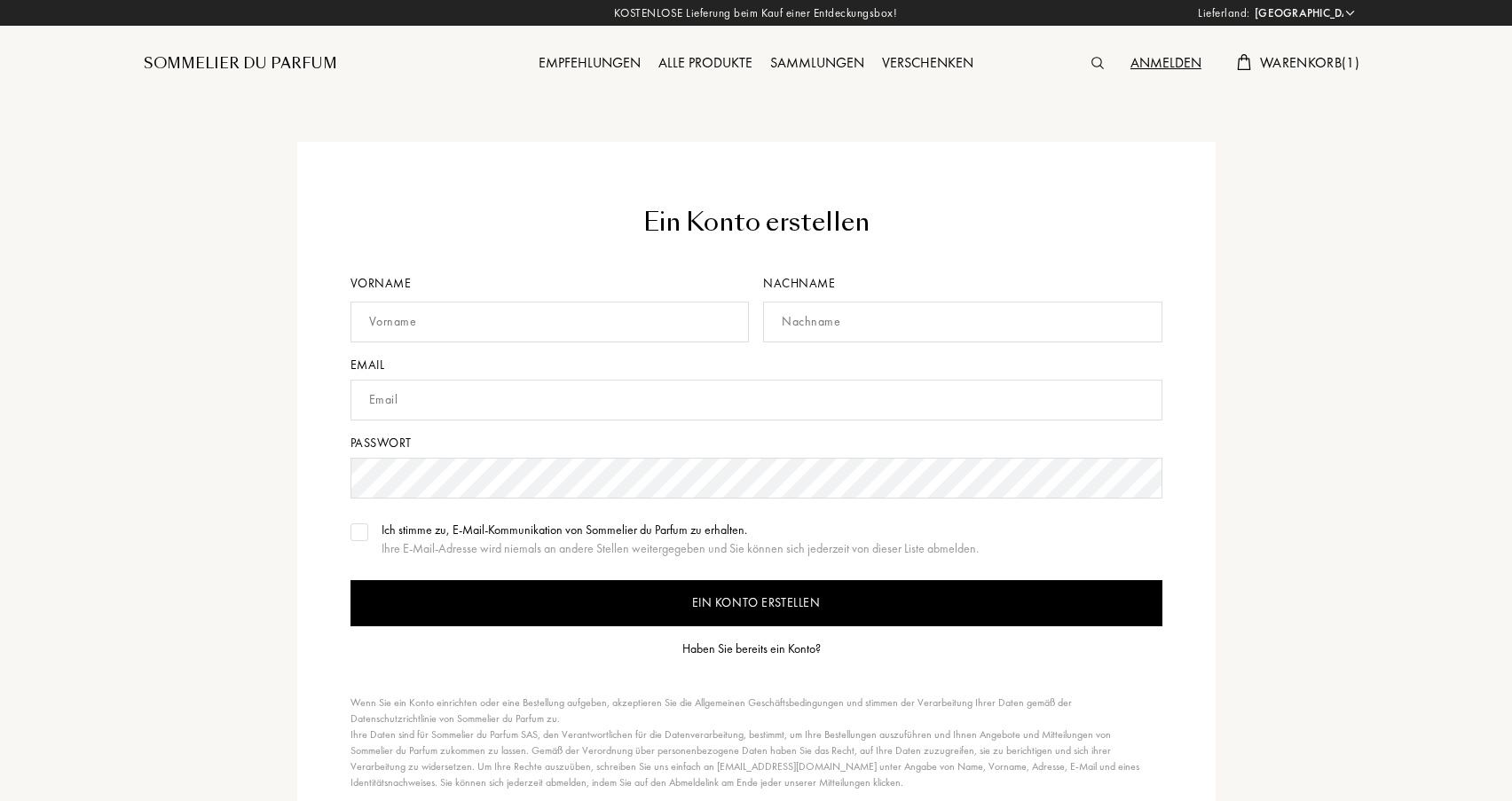
select select "DE"
click at [725, 648] on div "Haben Sie bereits ein Konto?" at bounding box center [751, 649] width 138 height 19
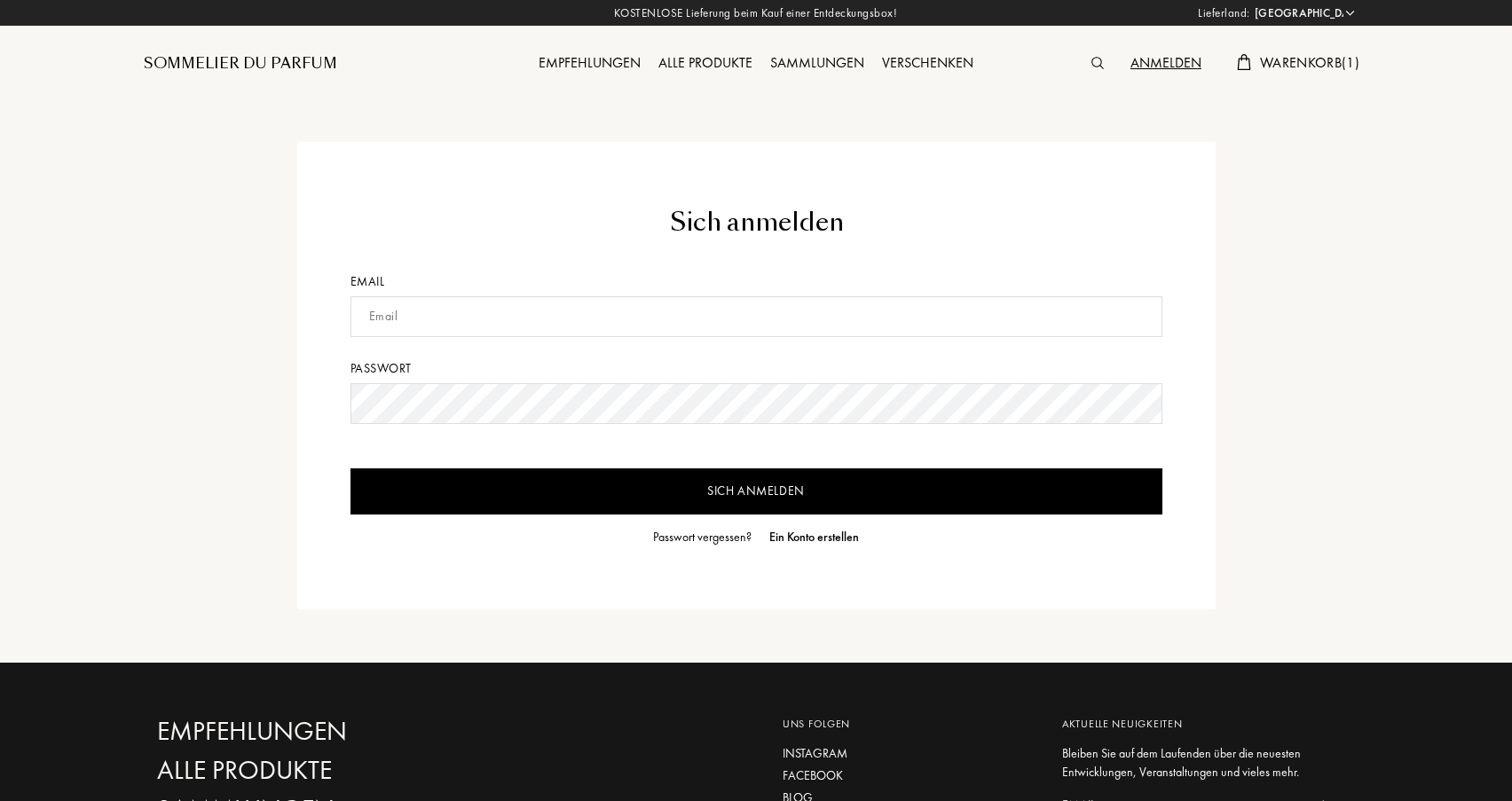
select select "DE"
type input "[EMAIL_ADDRESS][DOMAIN_NAME]"
